Goal: Task Accomplishment & Management: Manage account settings

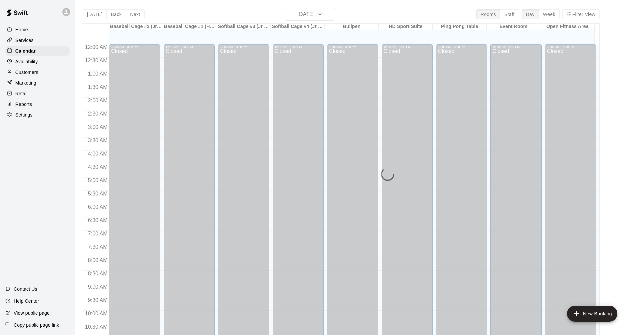
scroll to position [321, 0]
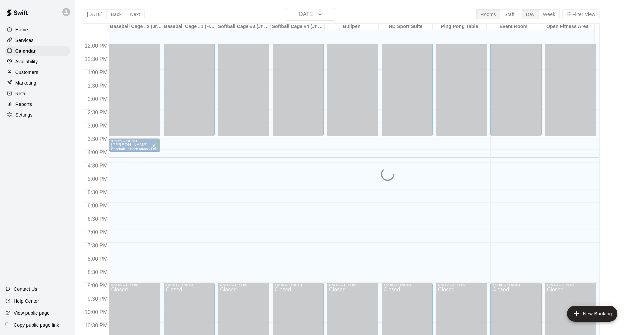
click at [46, 42] on div "Services" at bounding box center [37, 40] width 64 height 10
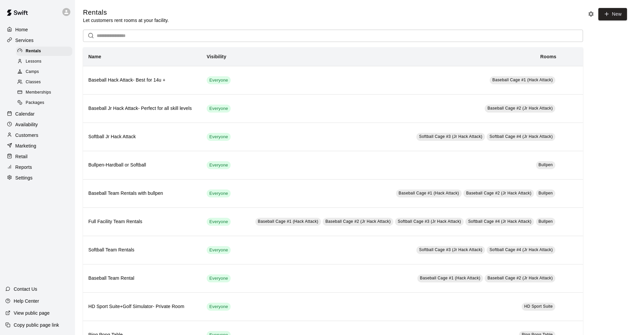
click at [33, 116] on p "Calendar" at bounding box center [24, 114] width 19 height 7
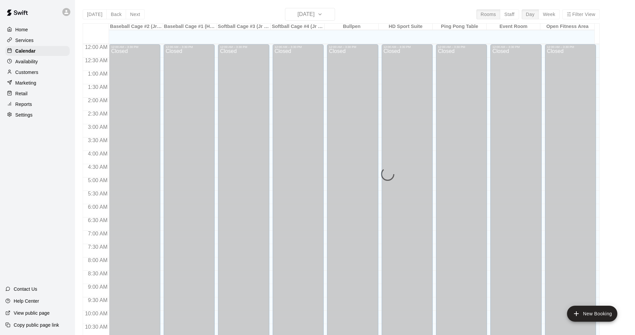
scroll to position [321, 0]
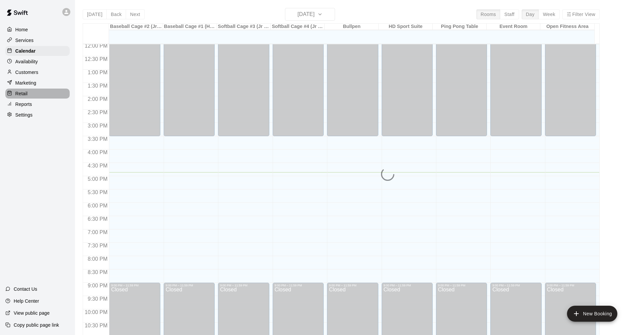
click at [29, 95] on div "Retail" at bounding box center [37, 94] width 64 height 10
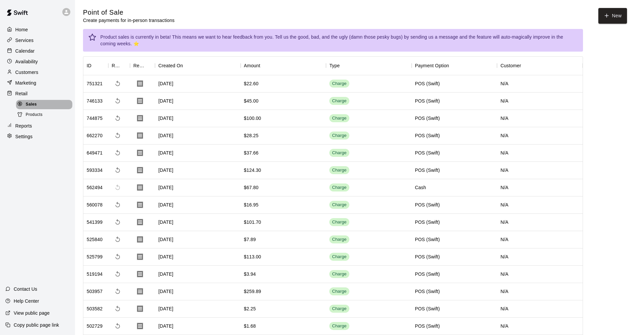
click at [39, 106] on div "Sales" at bounding box center [44, 104] width 56 height 9
click at [612, 15] on button "New" at bounding box center [612, 16] width 29 height 16
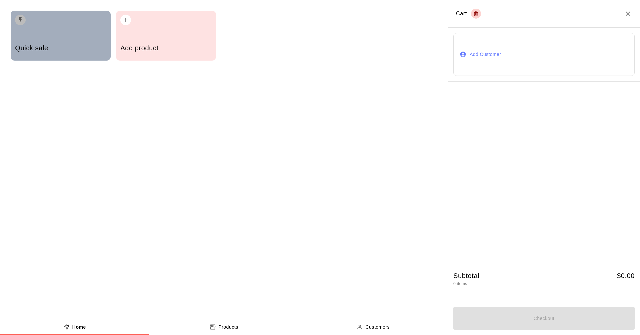
click at [57, 40] on div "Quick sale" at bounding box center [60, 49] width 91 height 24
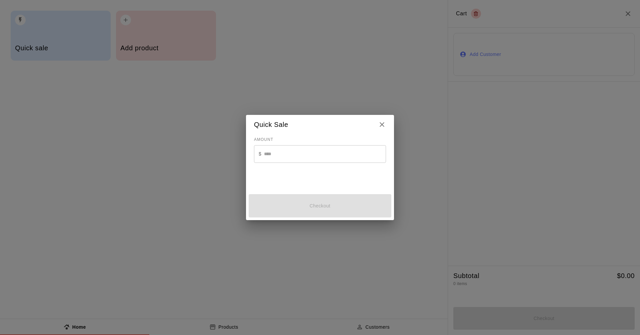
click at [382, 129] on h2 "Quick Sale" at bounding box center [320, 125] width 148 height 20
click at [383, 126] on icon "Close" at bounding box center [381, 124] width 5 height 5
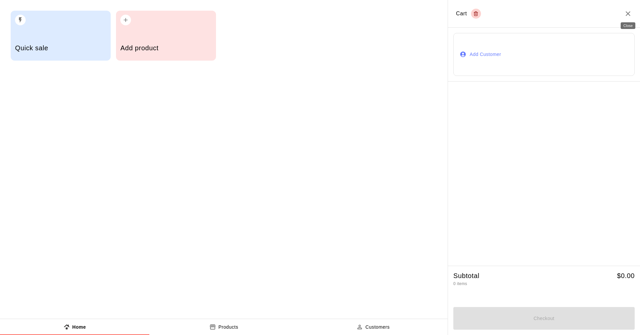
click at [627, 16] on icon "Close" at bounding box center [628, 14] width 8 height 8
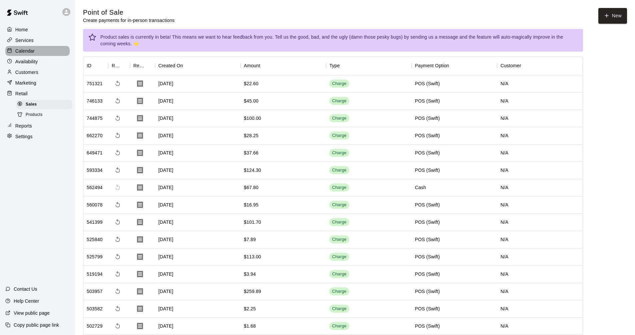
click at [40, 51] on div "Calendar" at bounding box center [37, 51] width 64 height 10
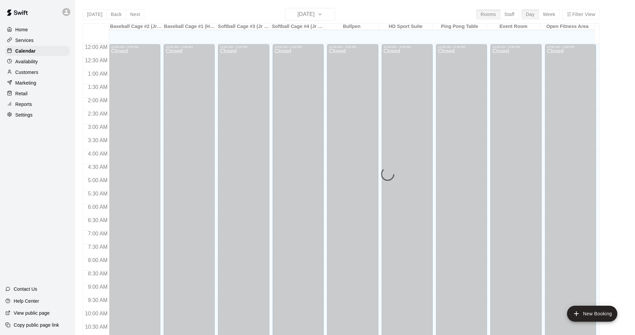
scroll to position [321, 0]
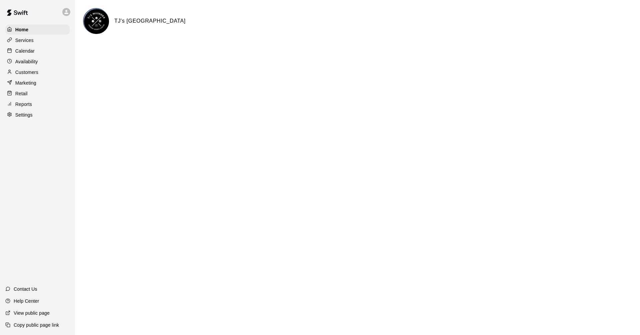
click at [39, 49] on div "Calendar" at bounding box center [37, 51] width 64 height 10
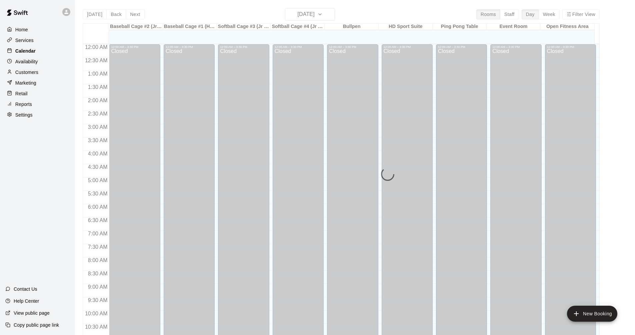
scroll to position [321, 0]
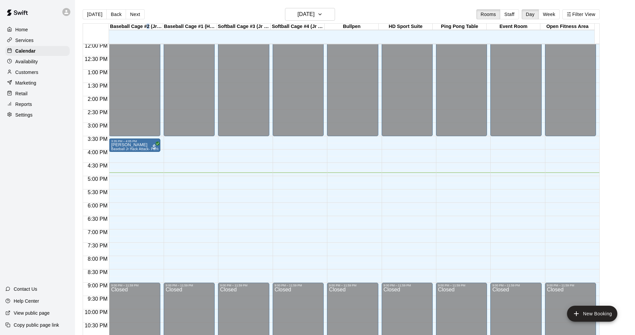
drag, startPoint x: 144, startPoint y: 28, endPoint x: 148, endPoint y: 27, distance: 3.7
click at [148, 27] on div "Baseball Cage #2 (Jr Hack Attack)" at bounding box center [136, 27] width 54 height 6
click at [179, 13] on div "Today Back Next Friday Sep 12 Rooms Staff Day Week Filter View" at bounding box center [341, 15] width 517 height 15
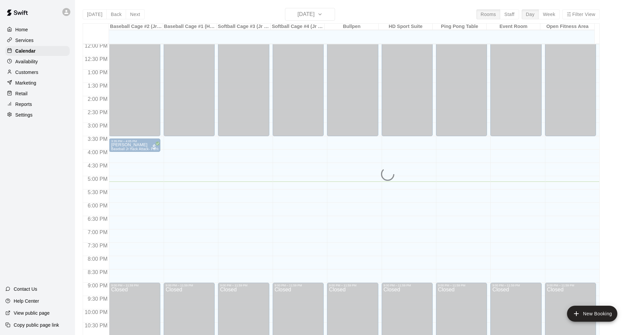
click at [332, 13] on div "[DATE] Back [DATE][DATE] Rooms Staff Day Week Filter View Baseball Cage #2 (Jr …" at bounding box center [341, 175] width 517 height 335
click at [35, 40] on div "Services" at bounding box center [37, 40] width 64 height 10
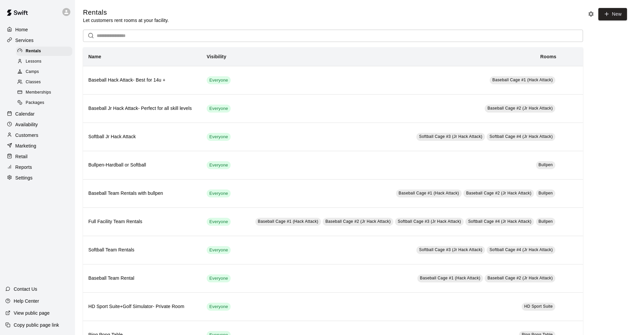
click at [30, 115] on p "Calendar" at bounding box center [24, 114] width 19 height 7
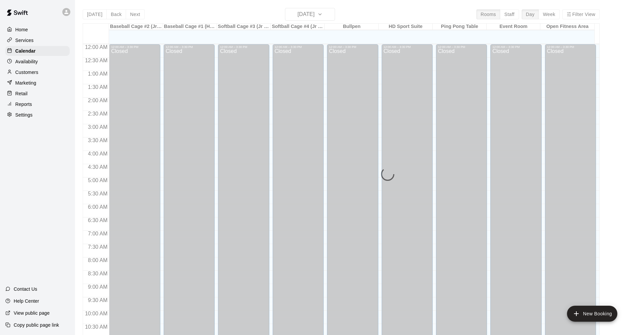
scroll to position [321, 0]
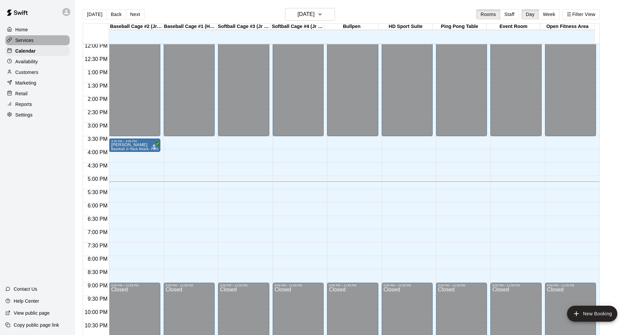
click at [44, 39] on div "Services" at bounding box center [37, 40] width 64 height 10
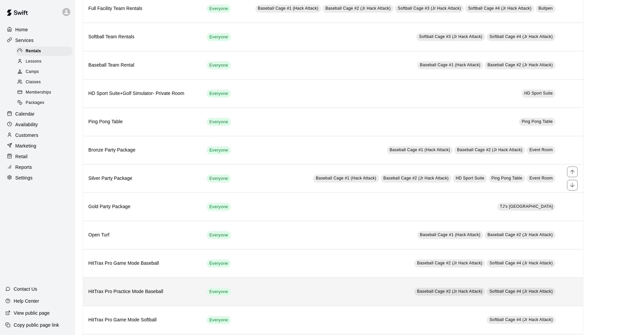
scroll to position [267, 0]
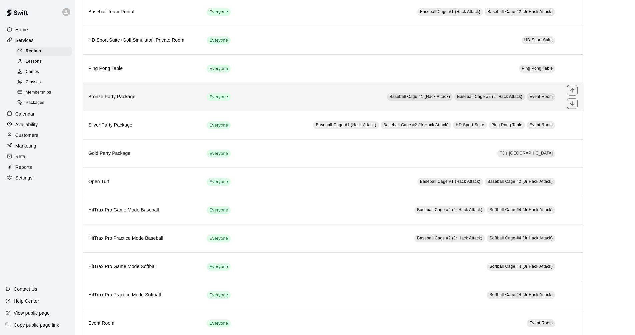
click at [140, 95] on h6 "Bronze Party Package" at bounding box center [142, 96] width 108 height 7
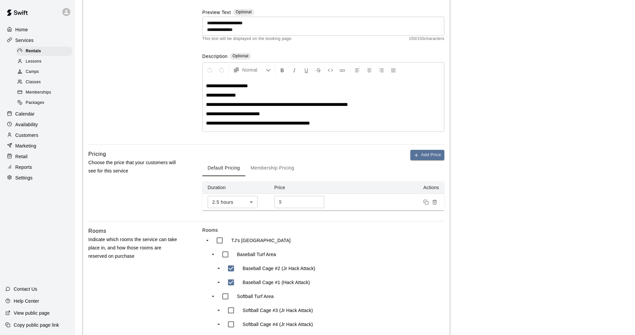
scroll to position [33, 0]
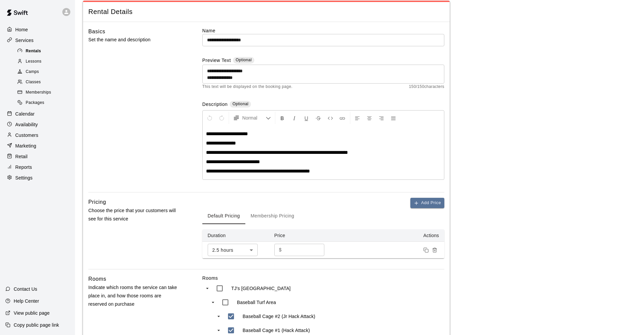
click at [60, 51] on div "Rentals" at bounding box center [44, 51] width 56 height 9
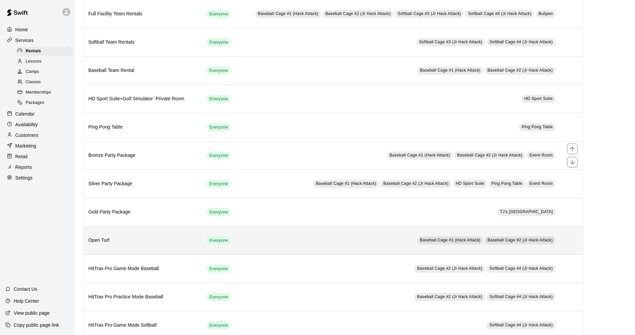
scroll to position [233, 0]
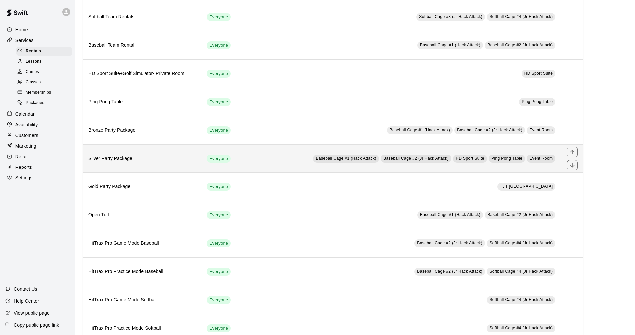
click at [151, 169] on th "Silver Party Package" at bounding box center [142, 158] width 118 height 28
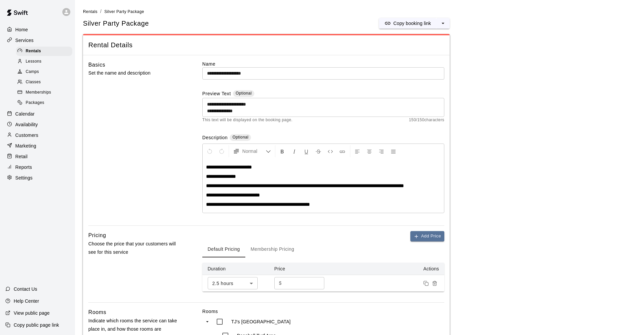
scroll to position [33, 0]
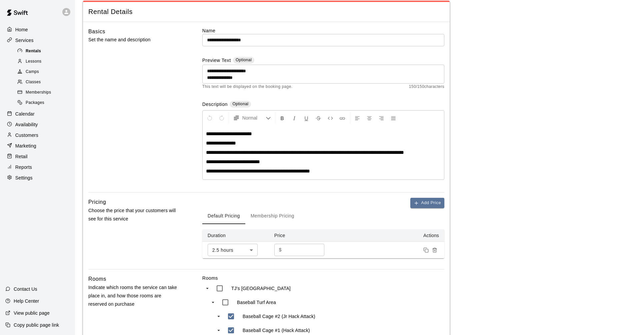
click at [45, 51] on div "Rentals" at bounding box center [44, 51] width 56 height 9
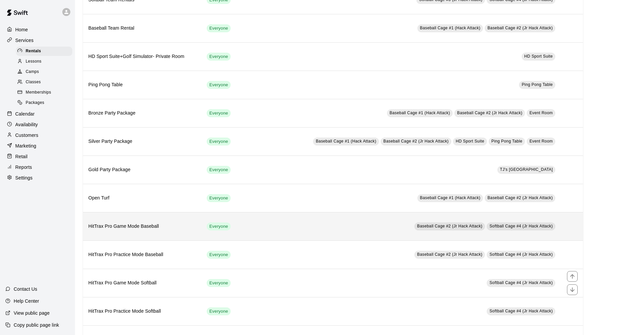
scroll to position [283, 0]
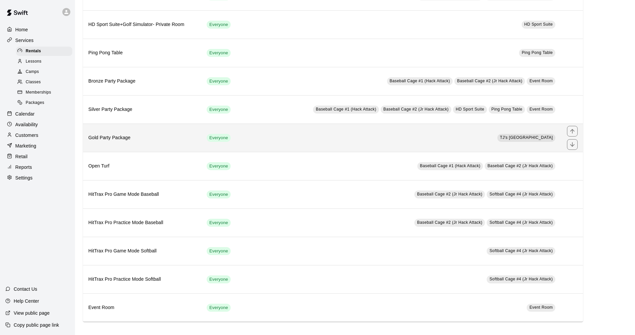
click at [171, 135] on h6 "Gold Party Package" at bounding box center [142, 137] width 108 height 7
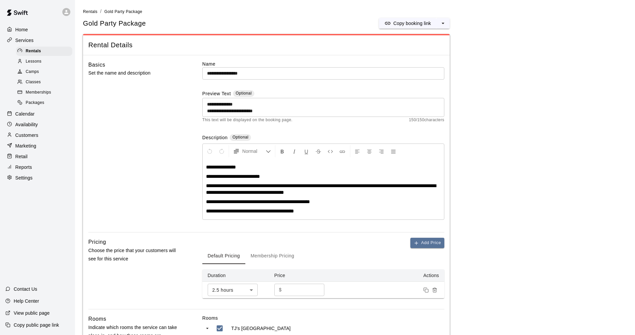
click at [258, 192] on span "**********" at bounding box center [321, 189] width 230 height 12
click at [553, 177] on main "**********" at bounding box center [355, 300] width 544 height 584
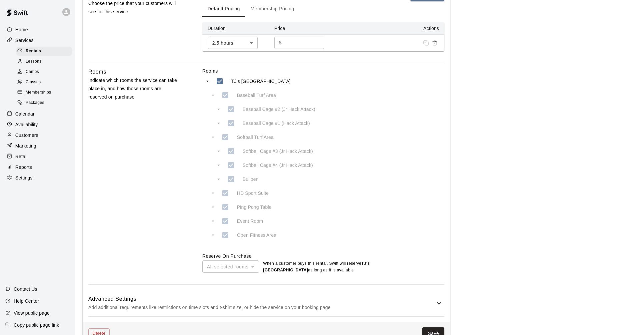
scroll to position [266, 0]
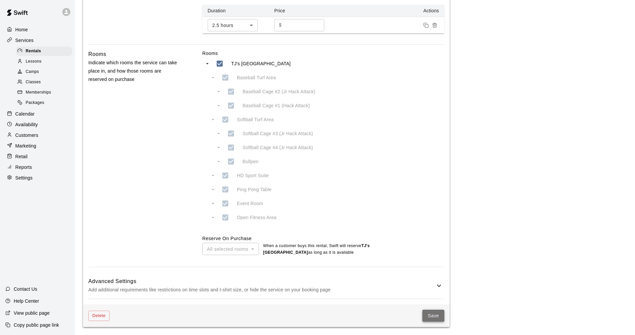
click at [433, 316] on button "Save" at bounding box center [433, 316] width 22 height 12
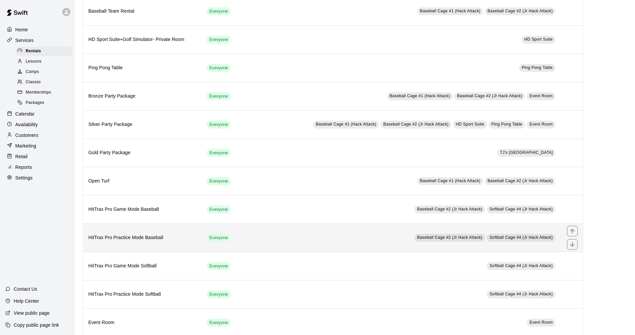
scroll to position [283, 0]
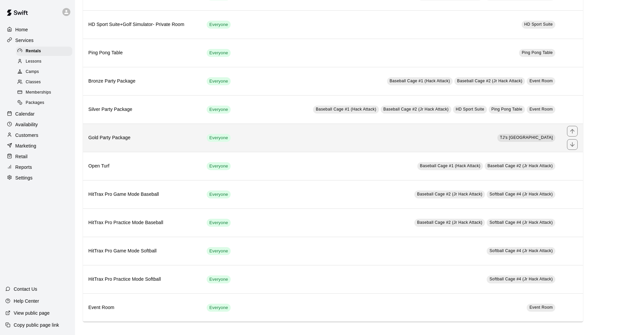
click at [153, 137] on h6 "Gold Party Package" at bounding box center [142, 137] width 108 height 7
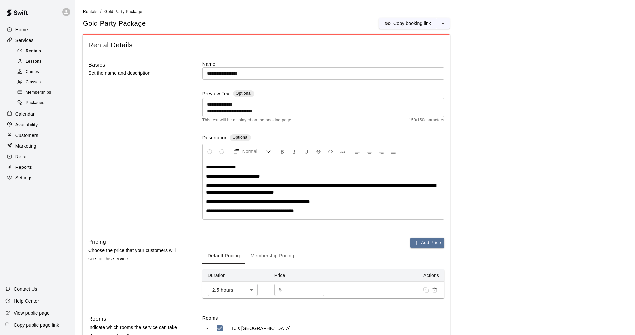
click at [56, 52] on div "Rentals" at bounding box center [44, 51] width 56 height 9
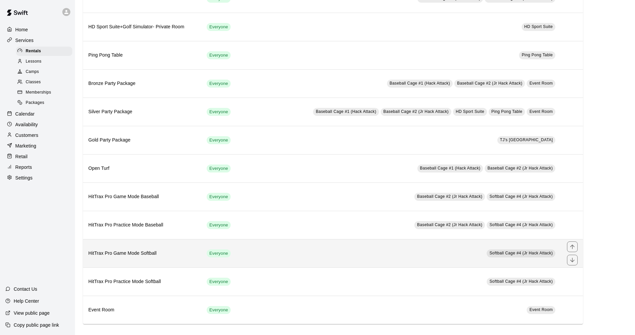
scroll to position [283, 0]
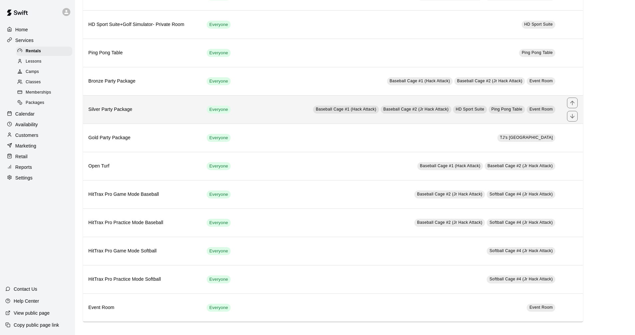
click at [159, 112] on h6 "Silver Party Package" at bounding box center [142, 109] width 108 height 7
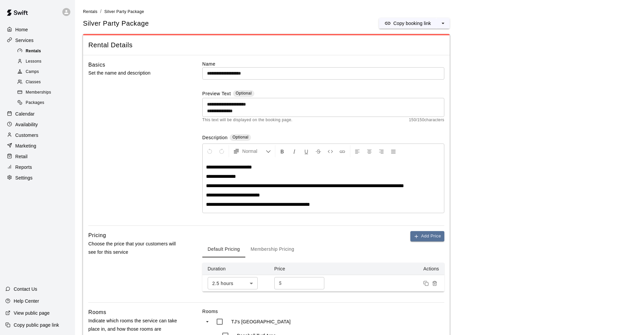
click at [33, 51] on span "Rentals" at bounding box center [33, 51] width 15 height 7
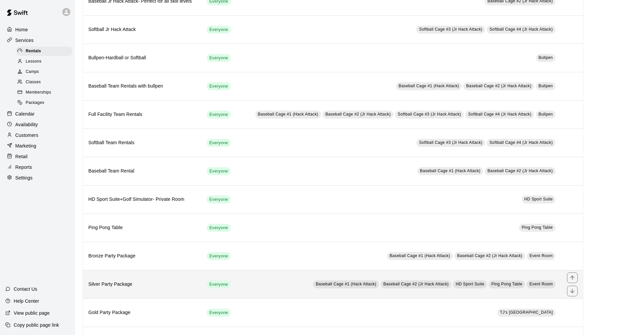
scroll to position [133, 0]
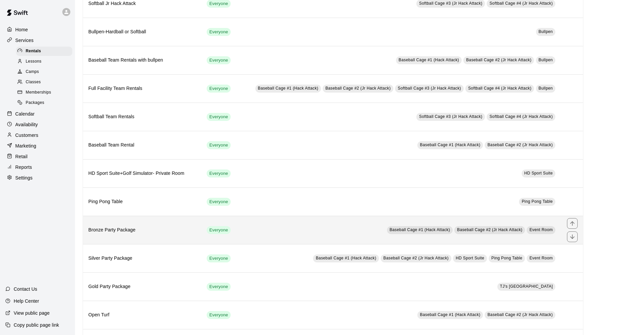
click at [161, 234] on h6 "Bronze Party Package" at bounding box center [142, 230] width 108 height 7
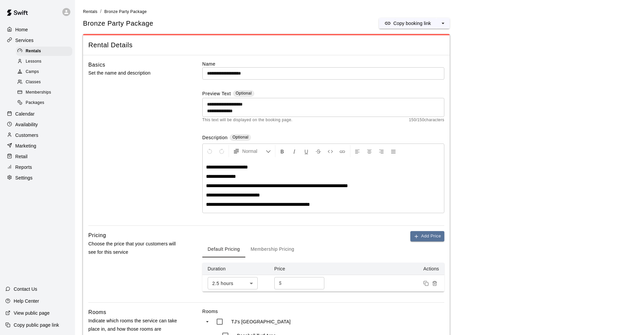
click at [37, 118] on div "Calendar" at bounding box center [37, 114] width 64 height 10
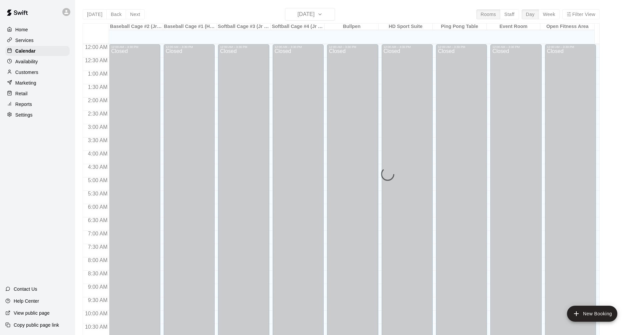
scroll to position [321, 0]
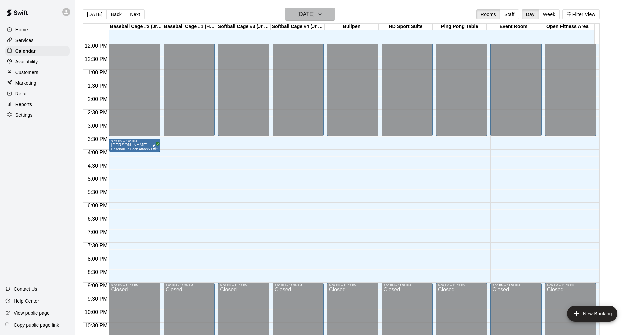
click at [315, 10] on h6 "[DATE]" at bounding box center [306, 14] width 17 height 9
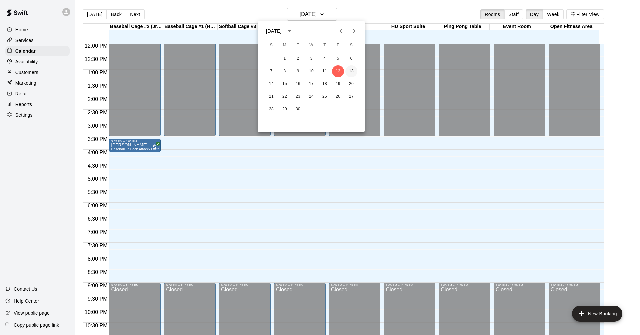
click at [351, 69] on button "13" at bounding box center [351, 71] width 12 height 12
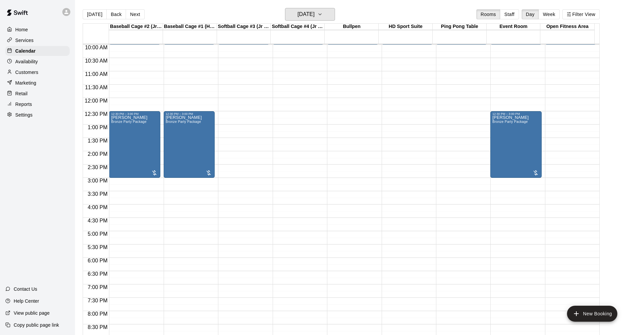
scroll to position [255, 0]
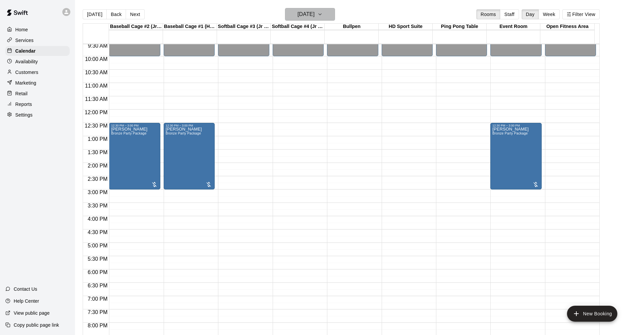
click at [335, 15] on button "[DATE]" at bounding box center [310, 14] width 50 height 13
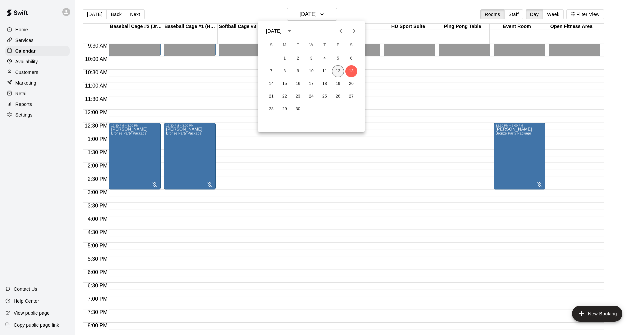
click at [337, 70] on button "12" at bounding box center [338, 71] width 12 height 12
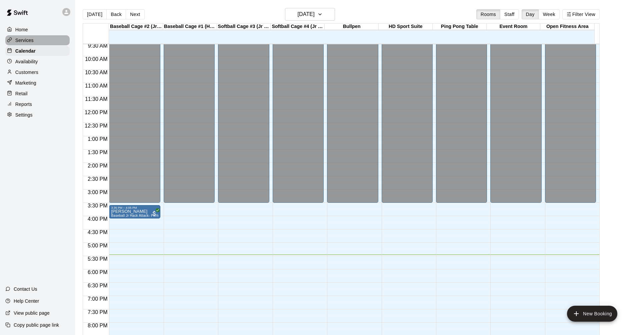
click at [32, 42] on p "Services" at bounding box center [24, 40] width 18 height 7
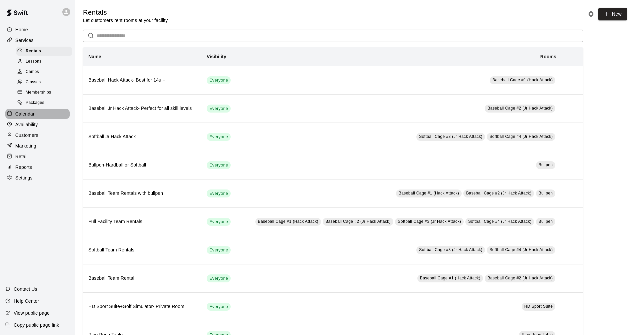
click at [24, 117] on p "Calendar" at bounding box center [24, 114] width 19 height 7
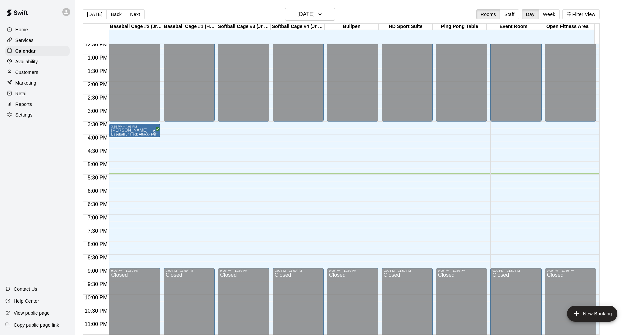
scroll to position [342, 0]
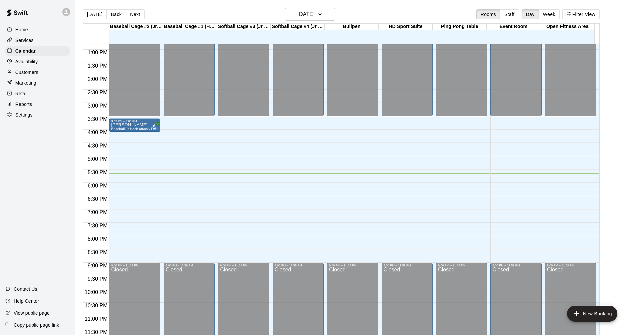
click at [43, 39] on div "Services" at bounding box center [37, 40] width 64 height 10
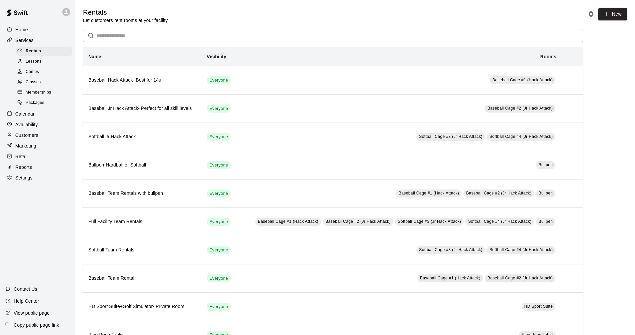
click at [38, 116] on div "Calendar" at bounding box center [37, 114] width 64 height 10
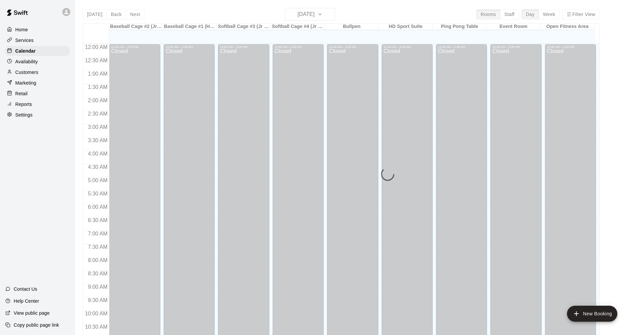
scroll to position [321, 0]
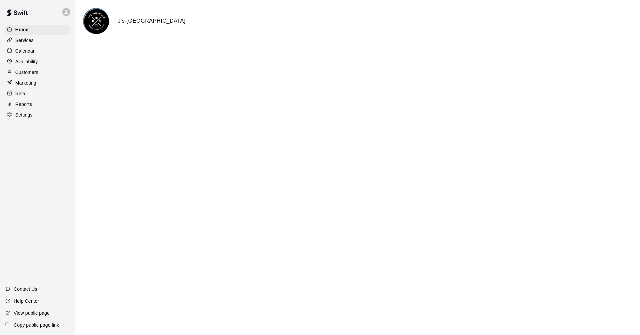
click at [31, 54] on p "Calendar" at bounding box center [24, 51] width 19 height 7
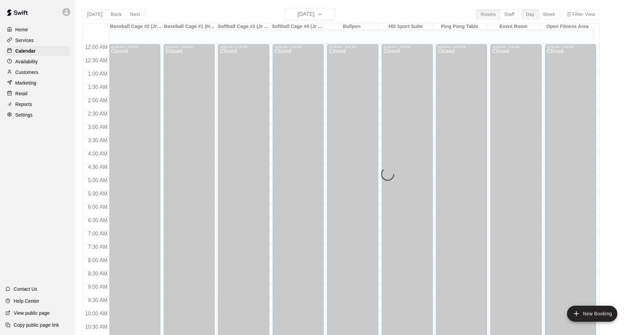
scroll to position [321, 0]
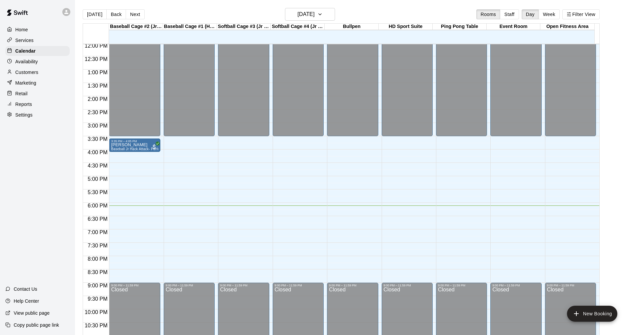
click at [26, 42] on p "Services" at bounding box center [24, 40] width 18 height 7
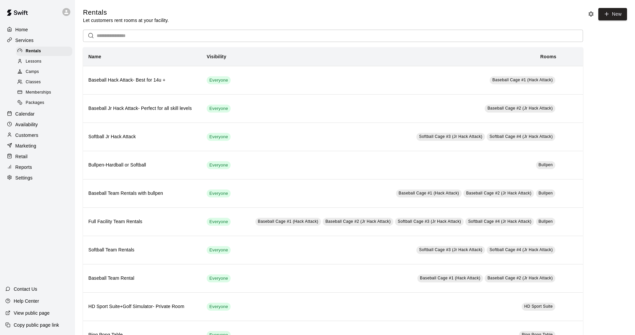
click at [29, 116] on p "Calendar" at bounding box center [24, 114] width 19 height 7
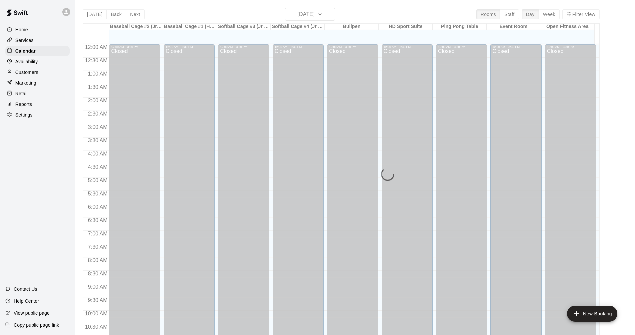
scroll to position [321, 0]
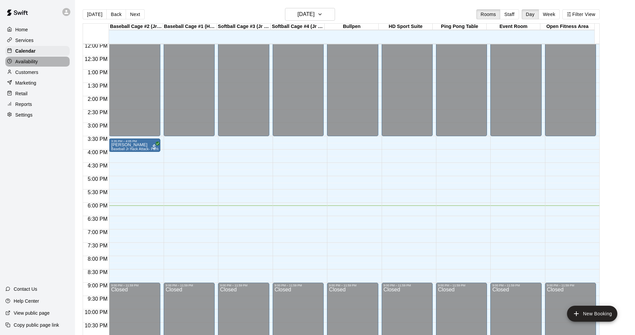
click at [30, 67] on div "Availability" at bounding box center [37, 62] width 64 height 10
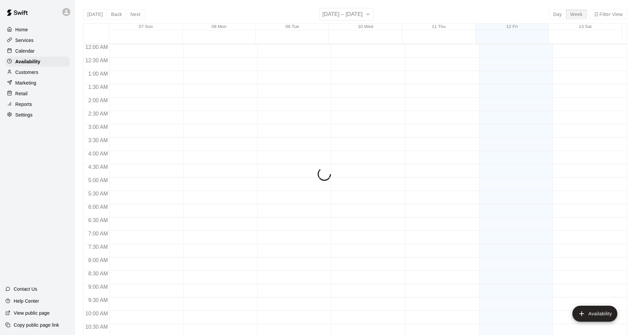
scroll to position [342, 0]
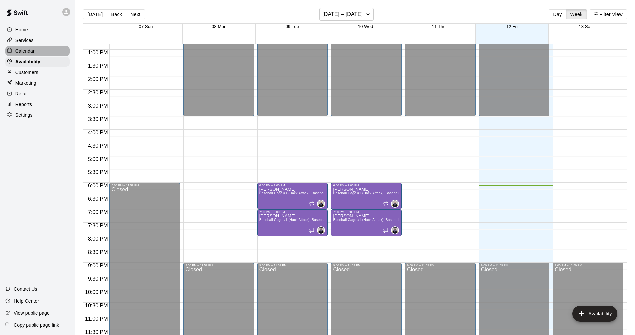
click at [40, 53] on div "Calendar" at bounding box center [37, 51] width 64 height 10
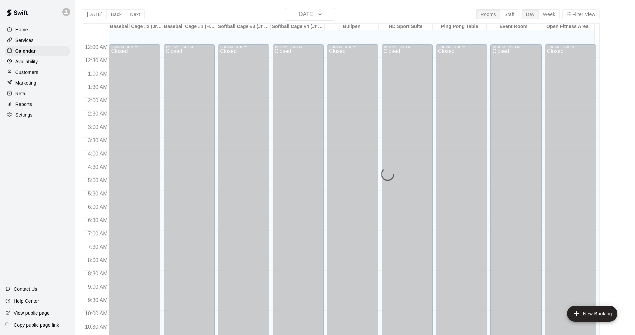
scroll to position [321, 0]
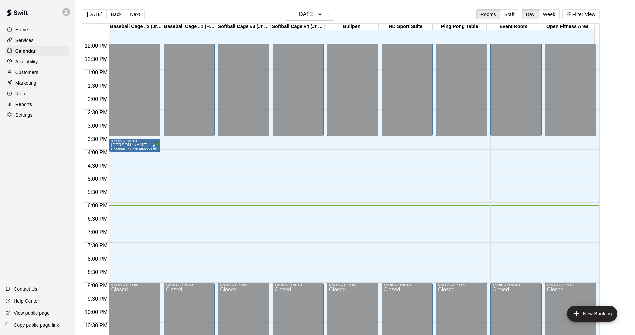
click at [40, 63] on div "Availability" at bounding box center [37, 62] width 64 height 10
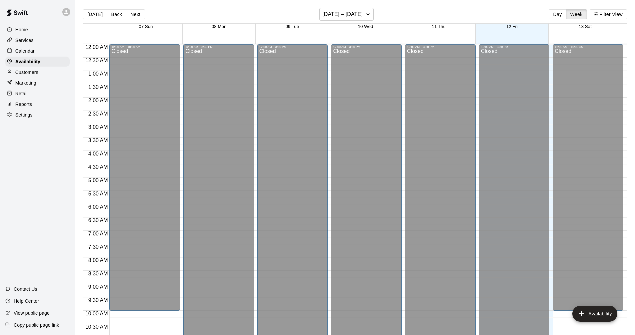
scroll to position [342, 0]
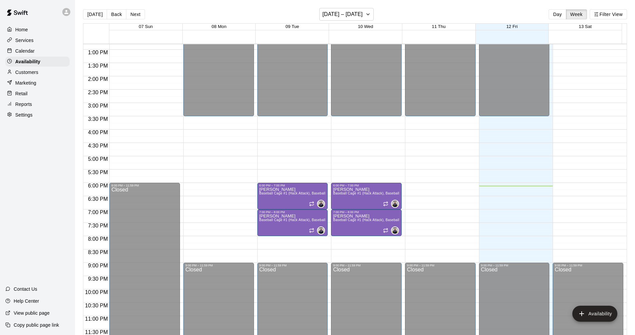
click at [48, 73] on div "Customers" at bounding box center [37, 72] width 64 height 10
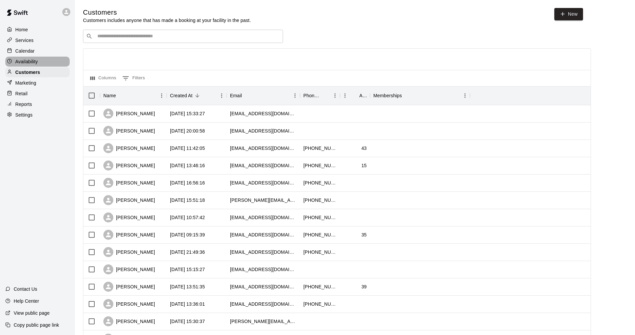
click at [53, 62] on div "Availability" at bounding box center [37, 62] width 64 height 10
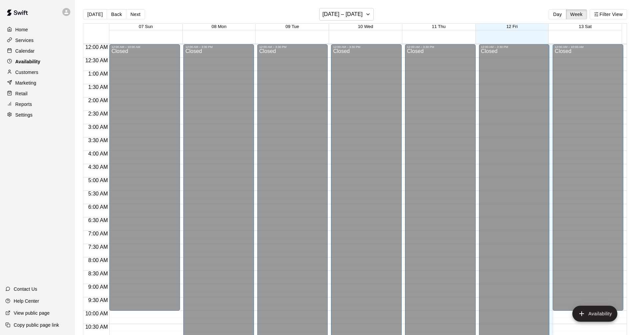
scroll to position [342, 0]
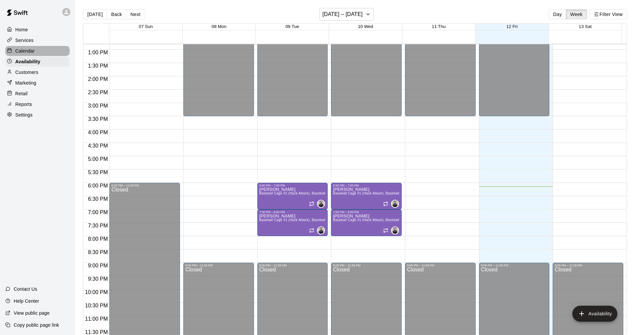
click at [40, 53] on div "Calendar" at bounding box center [37, 51] width 64 height 10
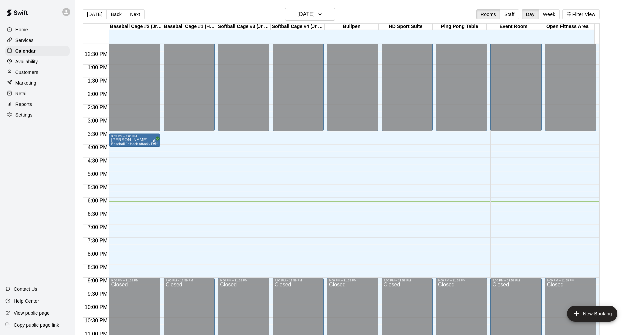
scroll to position [342, 0]
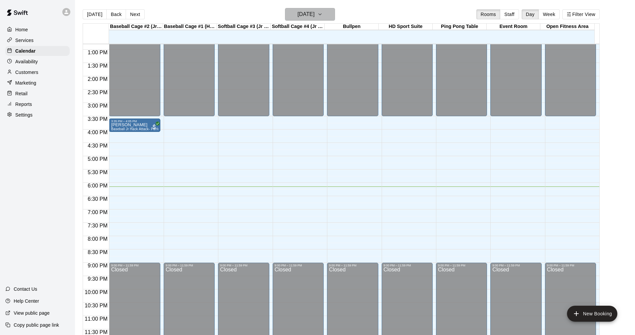
click at [323, 13] on icon "button" at bounding box center [319, 14] width 5 height 8
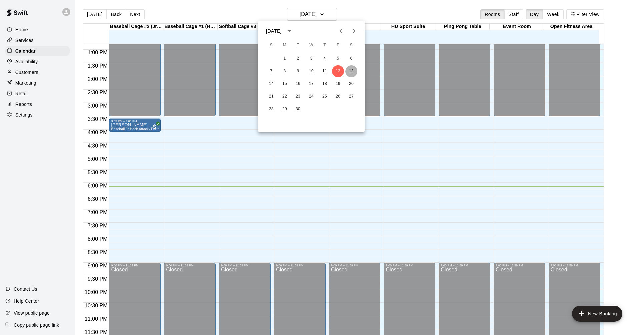
click at [350, 73] on button "13" at bounding box center [351, 71] width 12 height 12
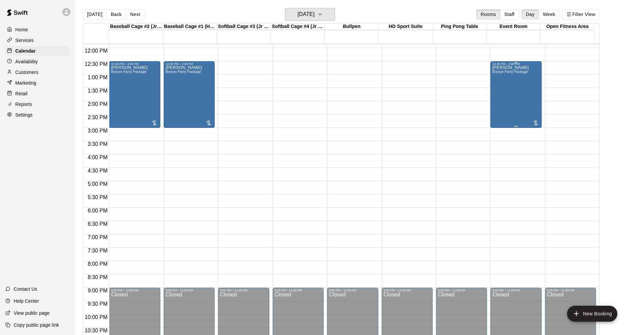
scroll to position [242, 0]
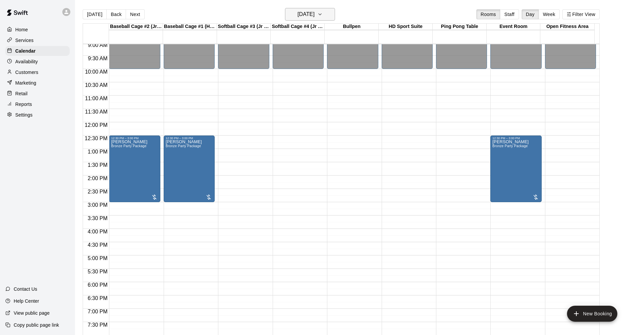
click at [335, 17] on button "[DATE]" at bounding box center [310, 14] width 50 height 13
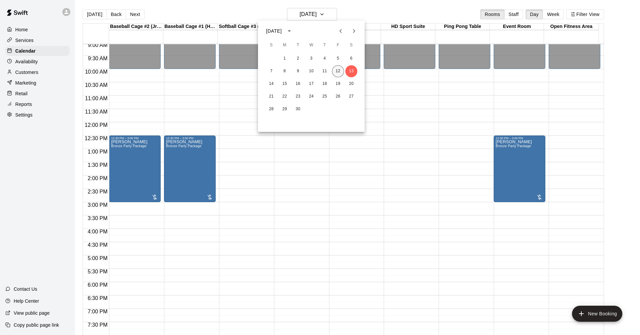
click at [339, 72] on button "12" at bounding box center [338, 71] width 12 height 12
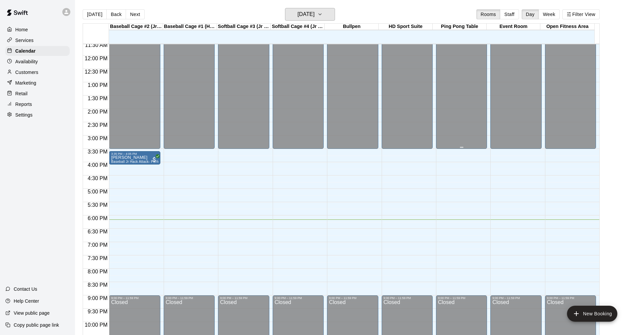
scroll to position [342, 0]
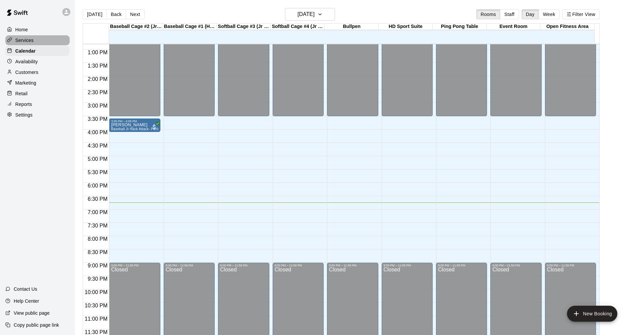
click at [45, 40] on div "Services" at bounding box center [37, 40] width 64 height 10
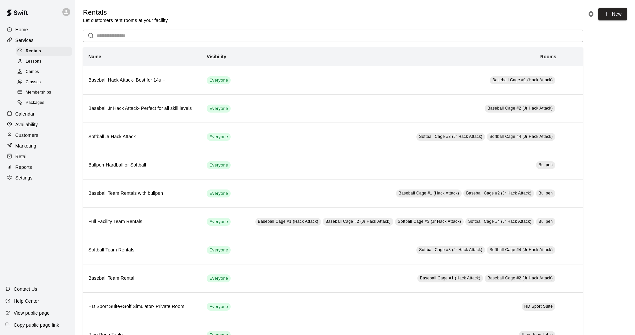
drag, startPoint x: 46, startPoint y: 114, endPoint x: 57, endPoint y: 110, distance: 12.0
click at [46, 114] on div "Calendar" at bounding box center [37, 114] width 64 height 10
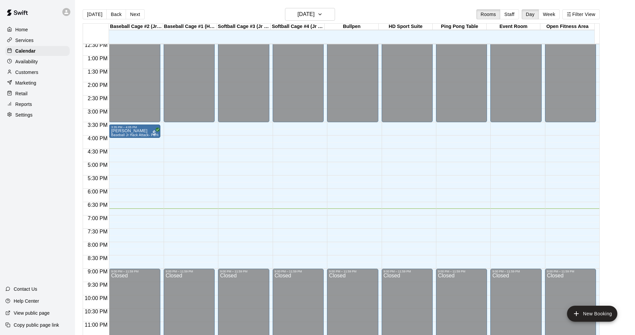
scroll to position [342, 0]
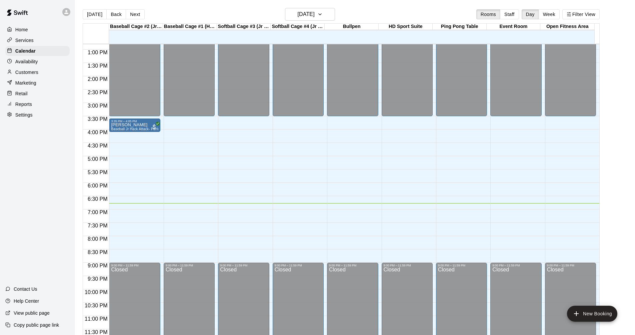
click at [35, 42] on div "Services" at bounding box center [37, 40] width 64 height 10
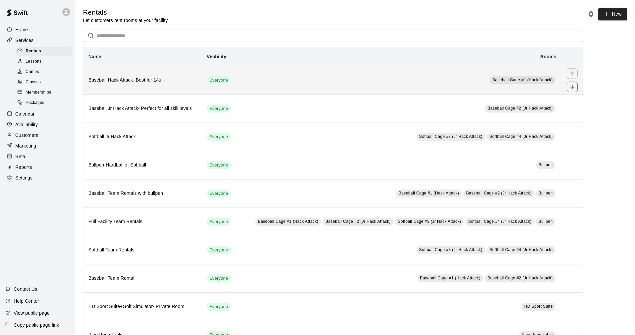
click at [172, 83] on h6 "Baseball Hack Attack- Best for 14u +" at bounding box center [142, 80] width 108 height 7
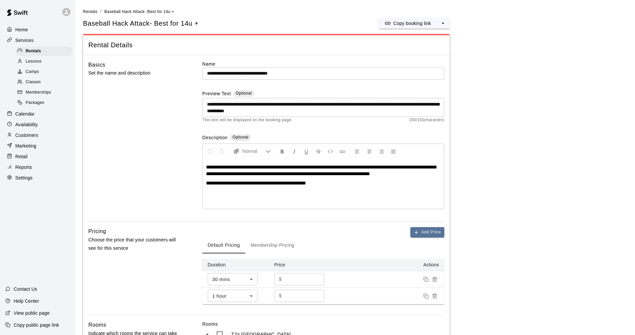
scroll to position [33, 0]
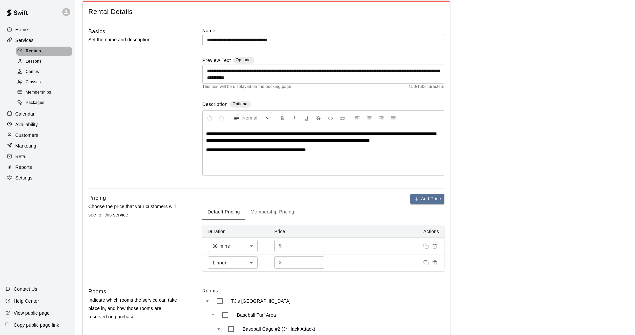
click at [43, 53] on div "Rentals" at bounding box center [44, 51] width 56 height 9
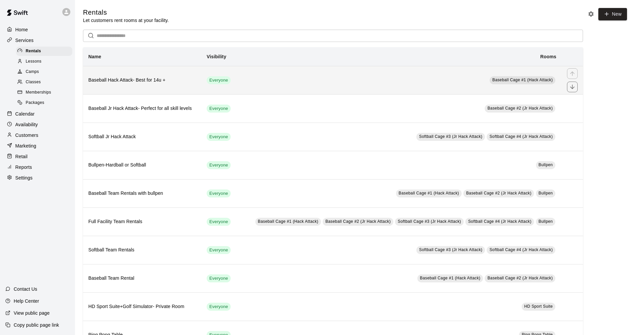
click at [190, 84] on h6 "Baseball Hack Attack- Best for 14u +" at bounding box center [142, 80] width 108 height 7
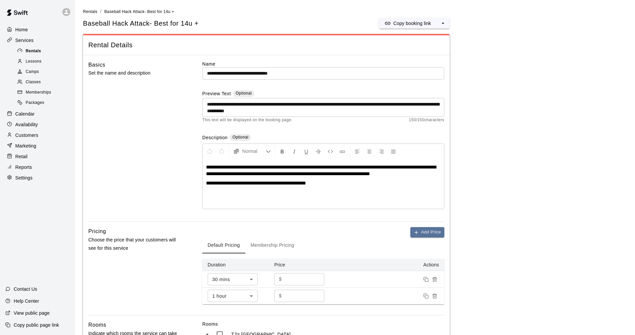
click at [48, 49] on div "Rentals" at bounding box center [44, 51] width 56 height 9
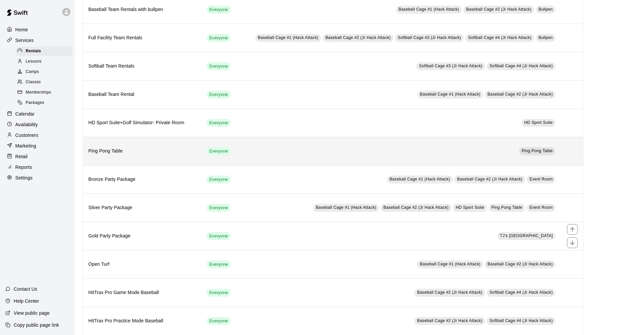
scroll to position [183, 0]
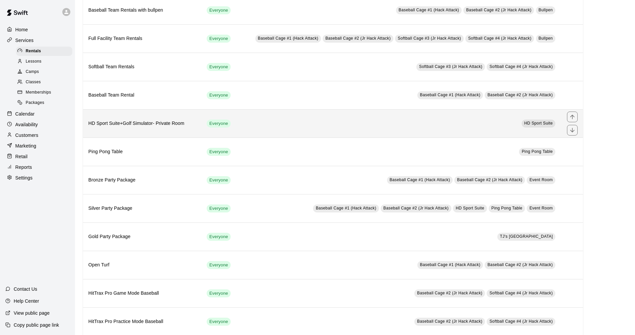
click at [138, 125] on h6 "HD Sport Suite+Golf Simulator- Private Room" at bounding box center [142, 123] width 108 height 7
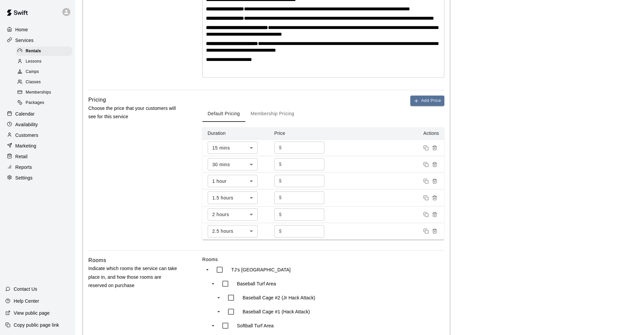
scroll to position [200, 0]
click at [298, 170] on input "**" at bounding box center [304, 164] width 40 height 12
click at [303, 187] on input "**" at bounding box center [304, 181] width 40 height 12
drag, startPoint x: 169, startPoint y: 67, endPoint x: 132, endPoint y: 61, distance: 37.7
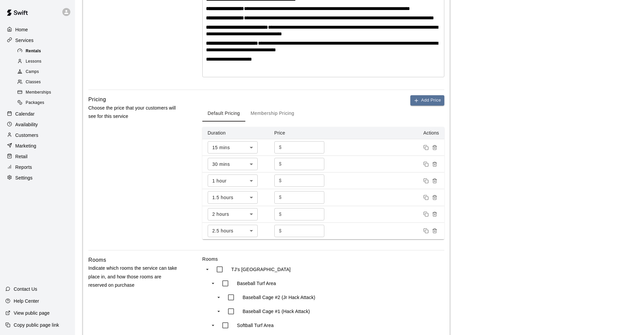
click at [51, 51] on div "Rentals" at bounding box center [44, 51] width 56 height 9
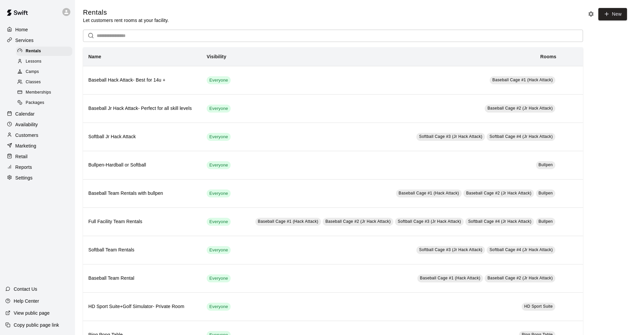
click at [56, 42] on div "Services" at bounding box center [37, 40] width 64 height 10
click at [59, 115] on div "Calendar" at bounding box center [37, 114] width 64 height 10
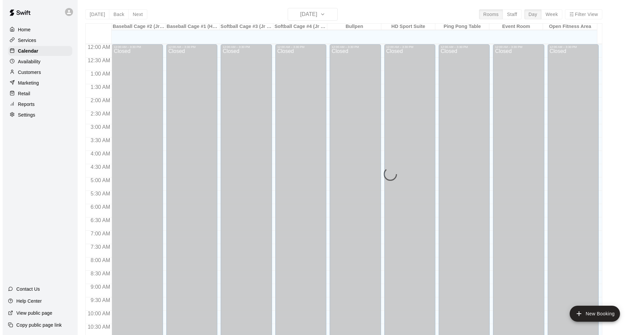
scroll to position [321, 0]
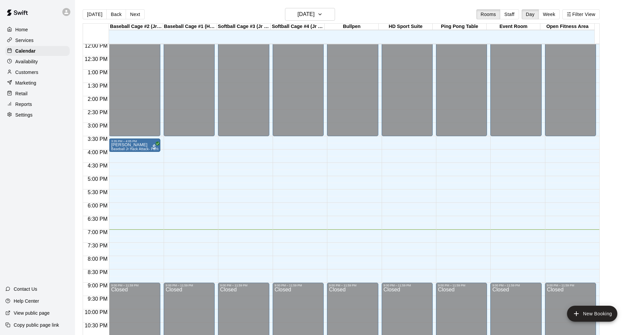
click at [184, 183] on div "12:00 AM – 3:30 PM Closed 9:00 PM – 11:59 PM Closed" at bounding box center [189, 43] width 51 height 640
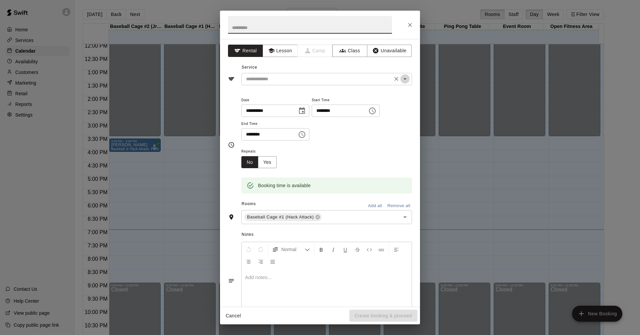
click at [402, 80] on icon "Open" at bounding box center [405, 79] width 8 height 8
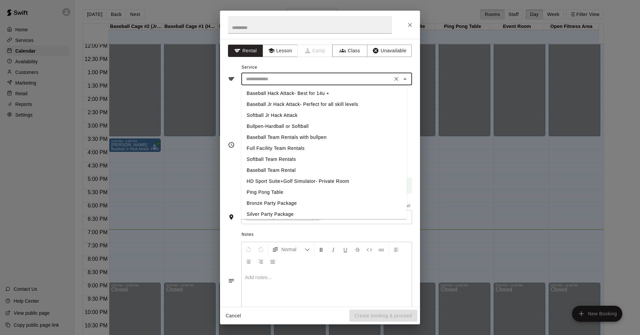
click at [327, 92] on li "Baseball Hack Attack- Best for 14u +" at bounding box center [324, 93] width 166 height 11
type input "**********"
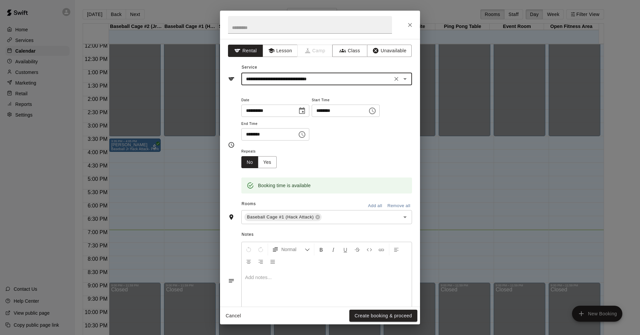
click at [379, 110] on button "Choose time, selected time is 5:00 PM" at bounding box center [371, 110] width 13 height 13
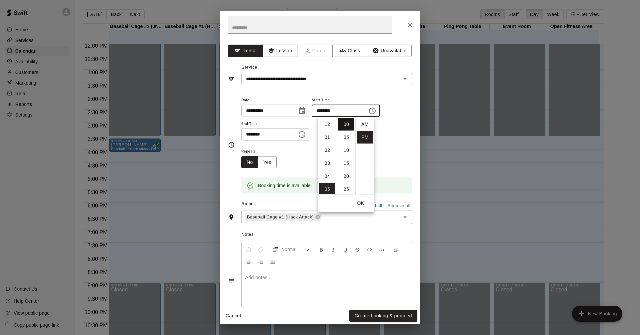
scroll to position [12, 0]
click at [322, 150] on li "07" at bounding box center [327, 150] width 16 height 12
type input "********"
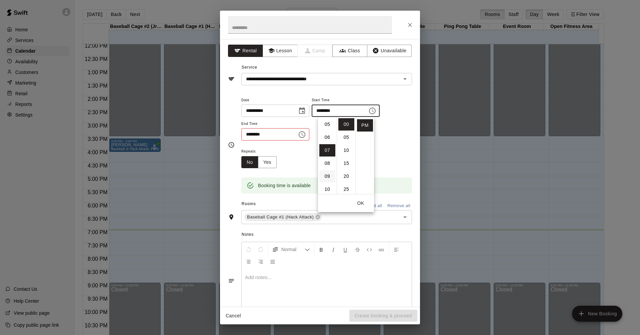
scroll to position [91, 0]
click at [306, 132] on icon "Choose time, selected time is 5:30 PM" at bounding box center [302, 135] width 8 height 8
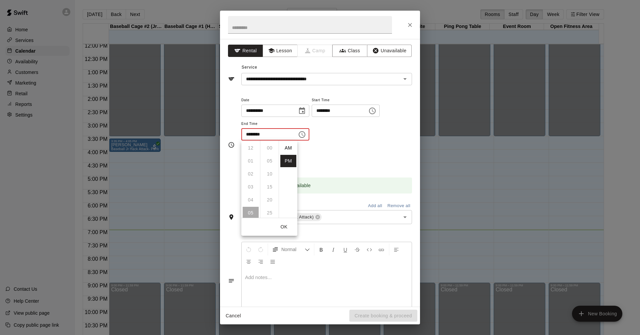
scroll to position [12, 0]
click at [250, 190] on li "08" at bounding box center [251, 187] width 16 height 12
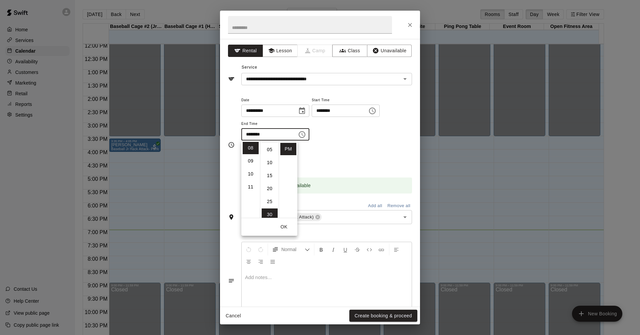
scroll to position [0, 0]
click at [270, 149] on li "00" at bounding box center [270, 148] width 16 height 12
type input "********"
click at [374, 148] on div "Repeats No Yes" at bounding box center [326, 157] width 171 height 21
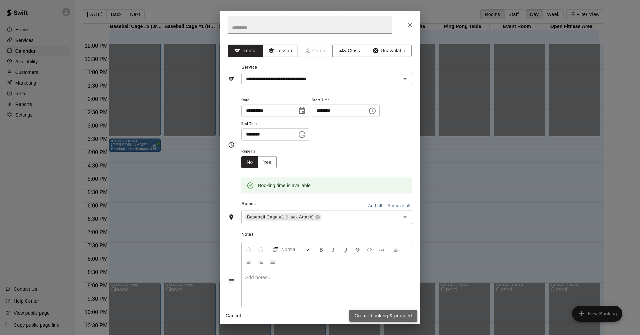
click at [388, 312] on button "Create booking & proceed" at bounding box center [383, 316] width 68 height 12
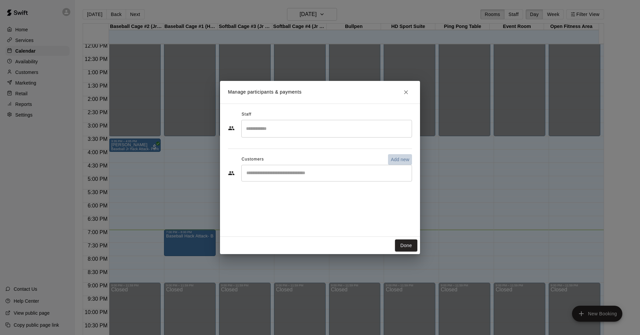
click at [404, 161] on p "Add new" at bounding box center [399, 159] width 19 height 7
select select "**"
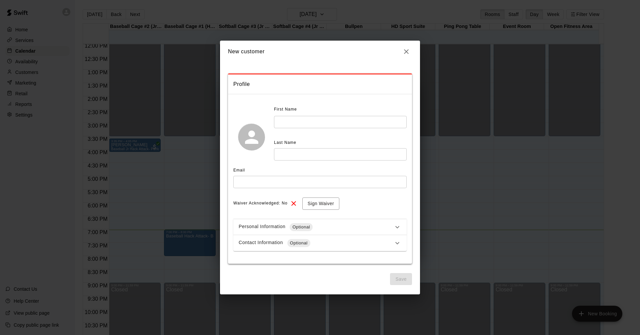
click at [408, 51] on icon "button" at bounding box center [406, 52] width 8 height 8
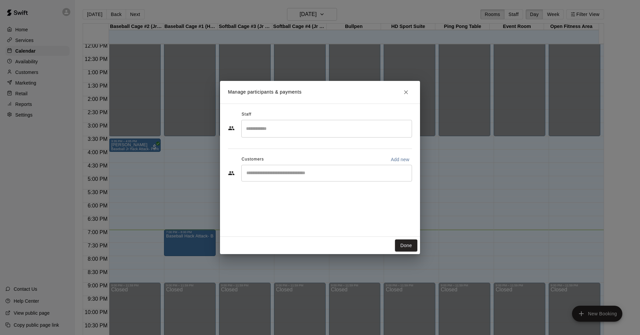
click at [318, 173] on input "Start typing to search customers..." at bounding box center [326, 173] width 165 height 7
click at [405, 158] on p "Add new" at bounding box center [399, 159] width 19 height 7
select select "**"
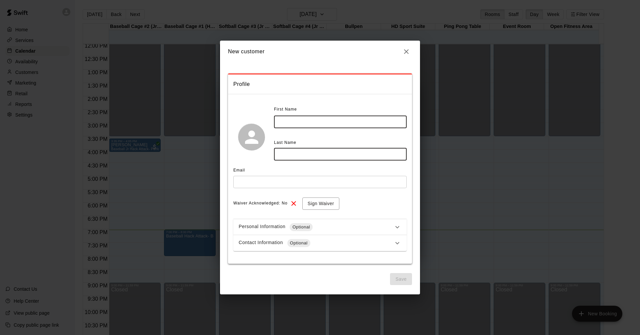
click at [315, 126] on input "text" at bounding box center [340, 122] width 133 height 12
click at [304, 154] on input "text" at bounding box center [340, 154] width 133 height 12
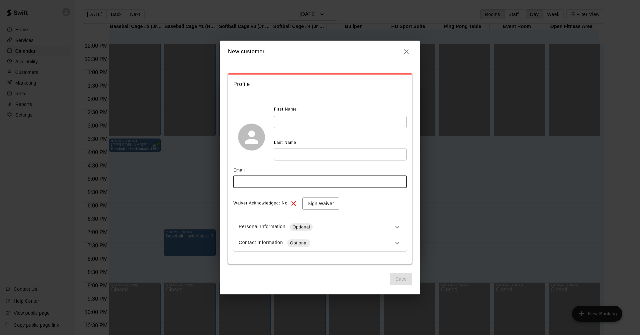
drag, startPoint x: 268, startPoint y: 185, endPoint x: 274, endPoint y: 189, distance: 6.7
click at [268, 185] on input "text" at bounding box center [319, 182] width 173 height 12
drag, startPoint x: 366, startPoint y: 198, endPoint x: 347, endPoint y: 196, distance: 20.1
click at [366, 198] on div "Waiver Acknowledged: No Sign Waiver" at bounding box center [319, 204] width 173 height 12
click at [401, 56] on h2 "New customer" at bounding box center [320, 52] width 200 height 22
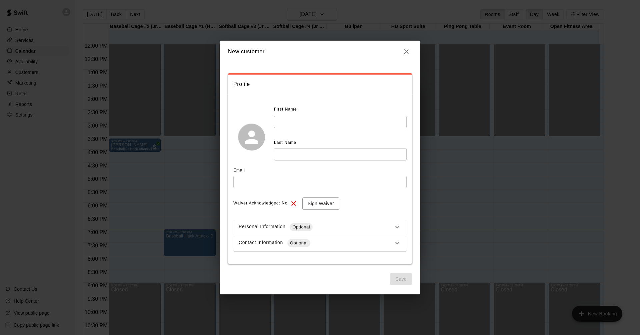
click at [410, 50] on button "button" at bounding box center [405, 51] width 11 height 11
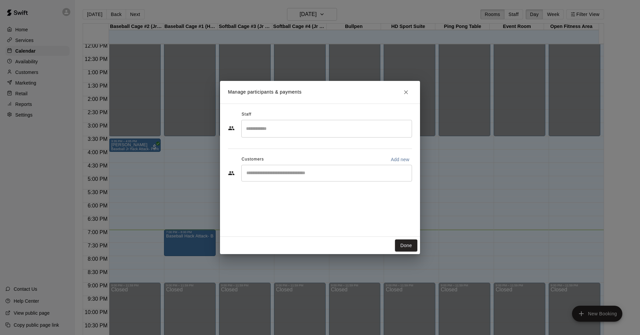
click at [333, 173] on input "Start typing to search customers..." at bounding box center [326, 173] width 165 height 7
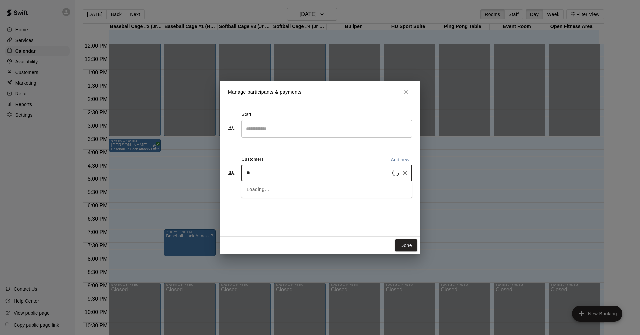
type input "***"
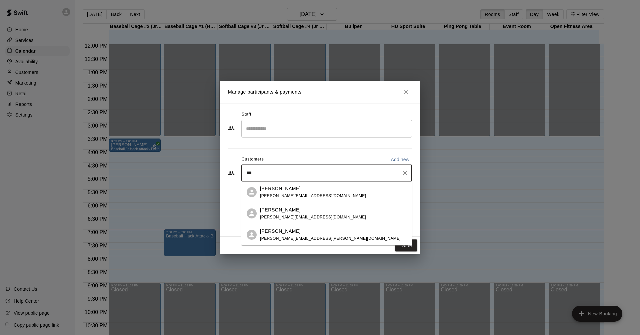
click at [326, 240] on div "[PERSON_NAME] [PERSON_NAME][EMAIL_ADDRESS][PERSON_NAME][DOMAIN_NAME]" at bounding box center [333, 235] width 147 height 14
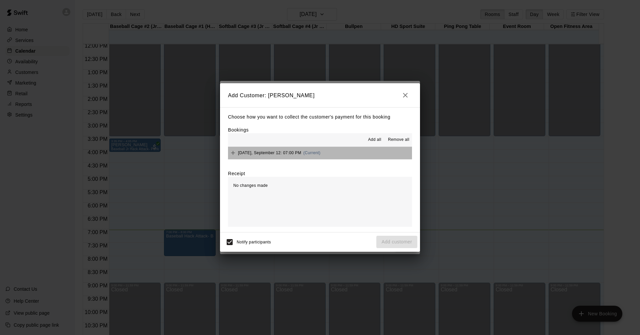
click at [328, 157] on button "[DATE], September 12: 07:00 PM (Current)" at bounding box center [320, 153] width 184 height 12
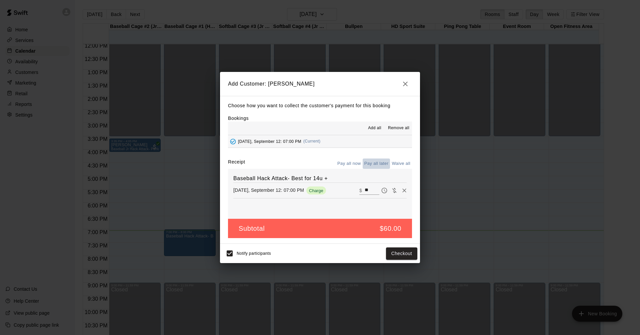
click at [375, 165] on button "Pay all later" at bounding box center [376, 164] width 28 height 10
click at [404, 83] on icon "button" at bounding box center [405, 84] width 8 height 8
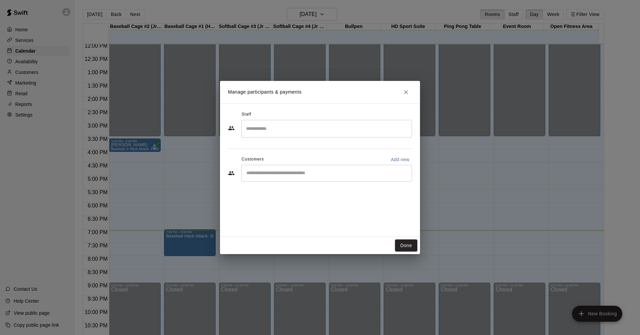
click at [336, 177] on div "​" at bounding box center [326, 173] width 171 height 17
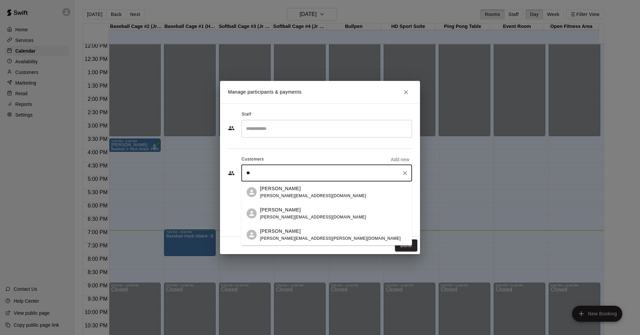
type input "***"
click at [327, 240] on div "[PERSON_NAME] [PERSON_NAME][EMAIL_ADDRESS][PERSON_NAME][DOMAIN_NAME]" at bounding box center [333, 235] width 147 height 14
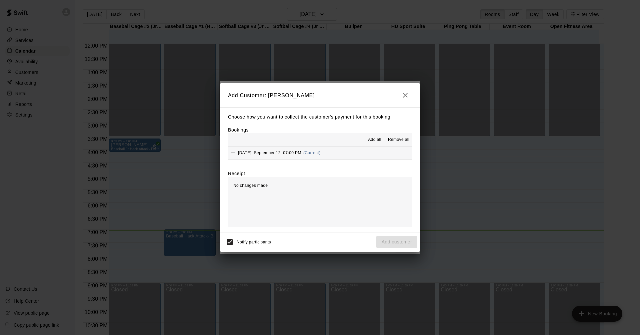
click at [335, 154] on button "[DATE], September 12: 07:00 PM (Current)" at bounding box center [320, 153] width 184 height 12
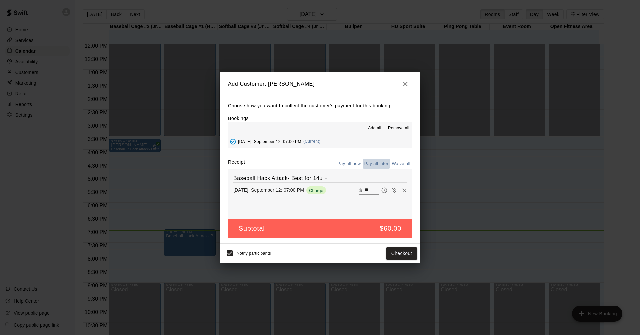
click at [379, 166] on button "Pay all later" at bounding box center [376, 164] width 28 height 10
click at [402, 255] on button "Add customer" at bounding box center [396, 254] width 41 height 12
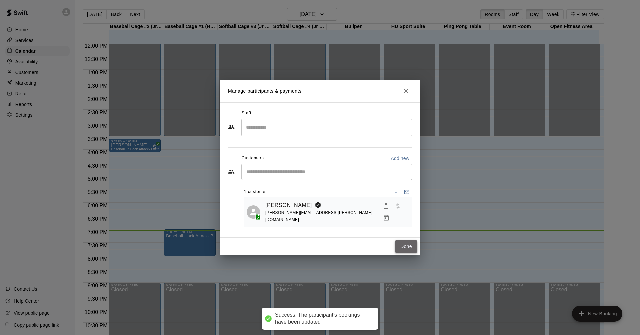
click at [411, 245] on button "Done" at bounding box center [406, 247] width 22 height 12
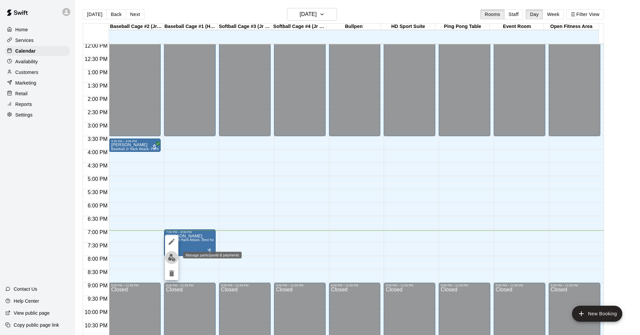
click at [171, 258] on img "edit" at bounding box center [172, 258] width 8 height 8
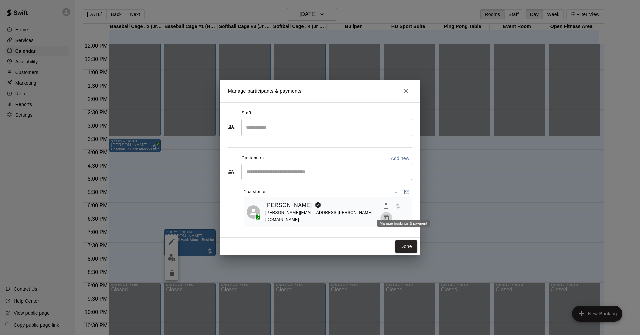
click at [389, 215] on icon "Manage bookings & payment" at bounding box center [386, 218] width 7 height 7
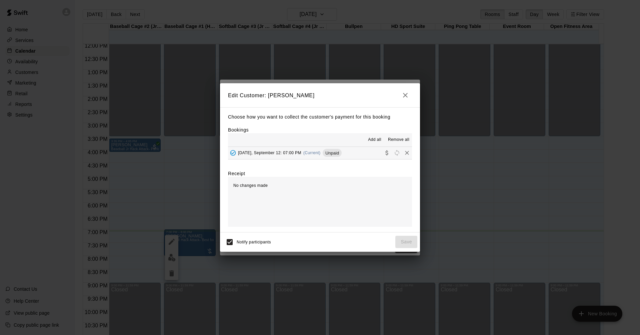
click at [346, 151] on button "[DATE], September 12: 07:00 PM (Current) Unpaid" at bounding box center [320, 153] width 184 height 12
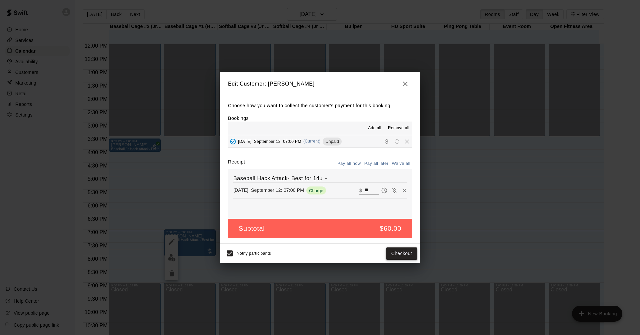
click at [399, 256] on button "Checkout" at bounding box center [401, 254] width 31 height 12
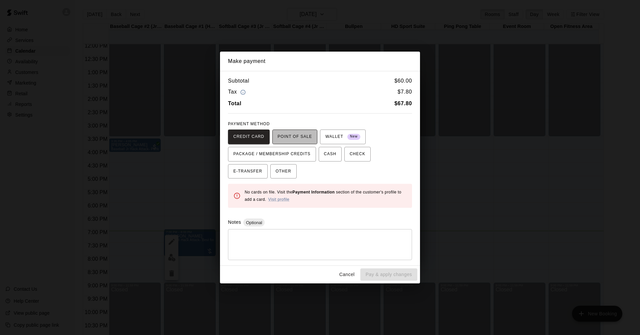
click at [296, 139] on span "POINT OF SALE" at bounding box center [295, 137] width 34 height 11
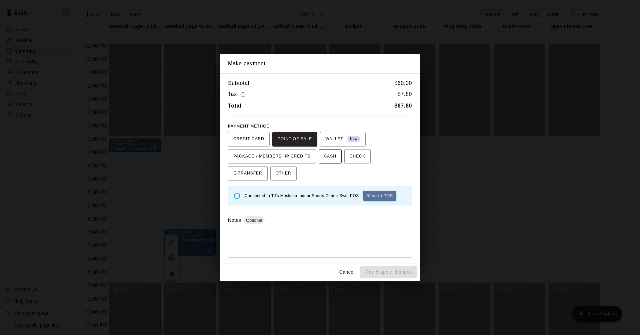
click at [327, 159] on span "CASH" at bounding box center [330, 156] width 12 height 11
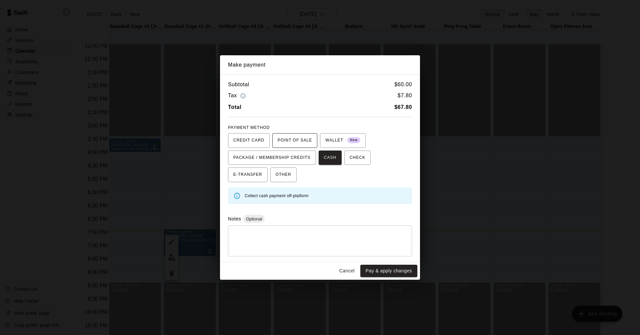
drag, startPoint x: 290, startPoint y: 138, endPoint x: 294, endPoint y: 138, distance: 3.3
click at [291, 138] on span "POINT OF SALE" at bounding box center [295, 140] width 34 height 11
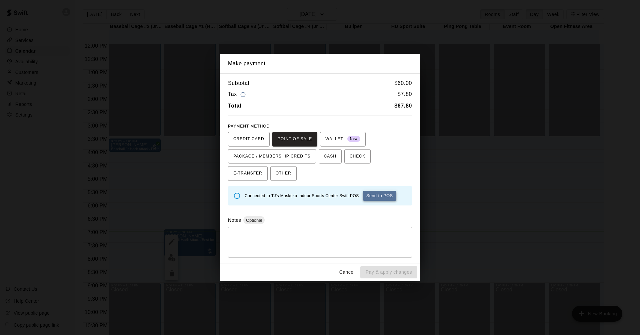
click at [380, 194] on button "Send to POS" at bounding box center [379, 196] width 33 height 10
click at [351, 274] on button "Cancel" at bounding box center [346, 272] width 21 height 12
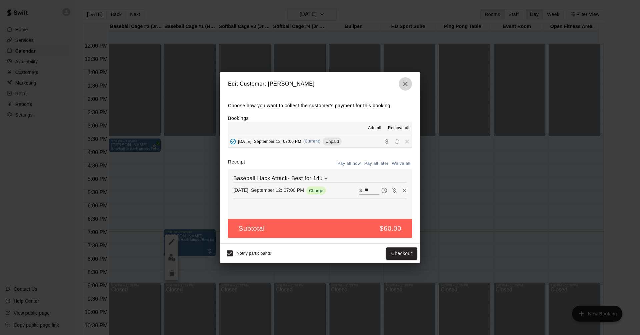
click at [404, 83] on icon "button" at bounding box center [405, 84] width 5 height 5
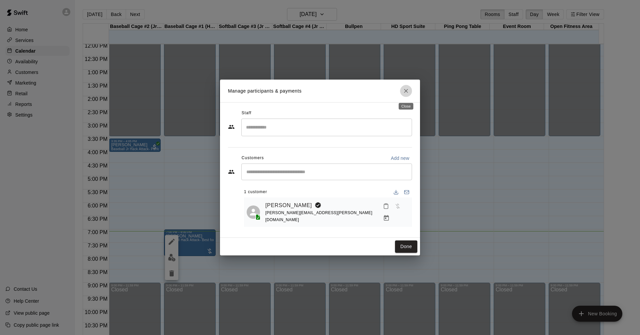
click at [408, 92] on icon "Close" at bounding box center [405, 91] width 7 height 7
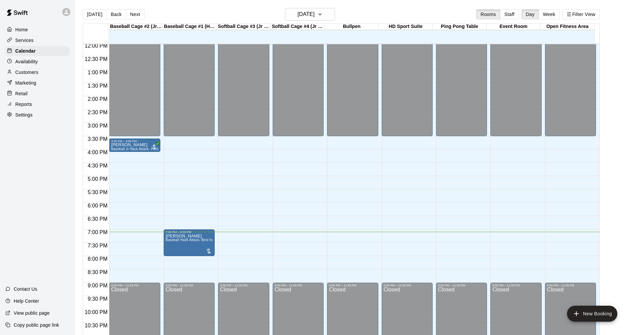
click at [32, 99] on div "Retail" at bounding box center [37, 94] width 64 height 10
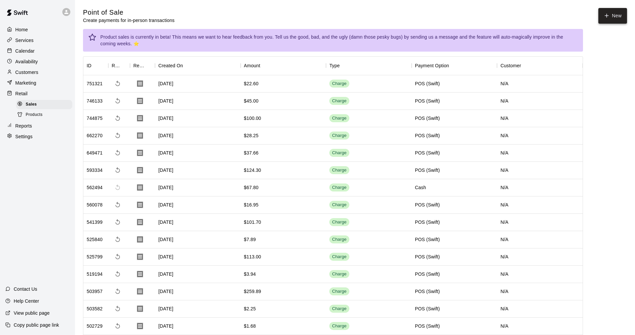
click at [619, 20] on button "New" at bounding box center [612, 16] width 29 height 16
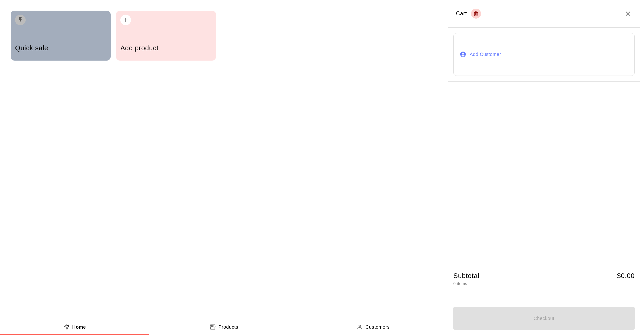
click at [86, 40] on div "Quick sale" at bounding box center [60, 49] width 91 height 24
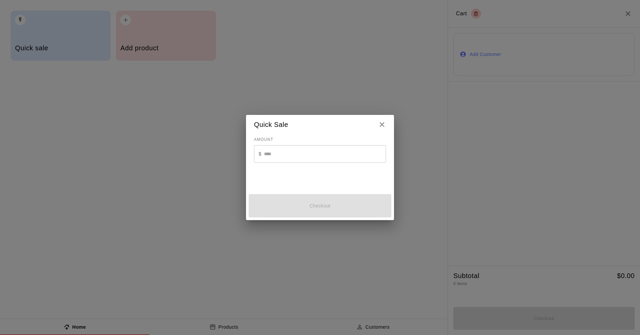
click at [318, 152] on input "text" at bounding box center [325, 154] width 122 height 18
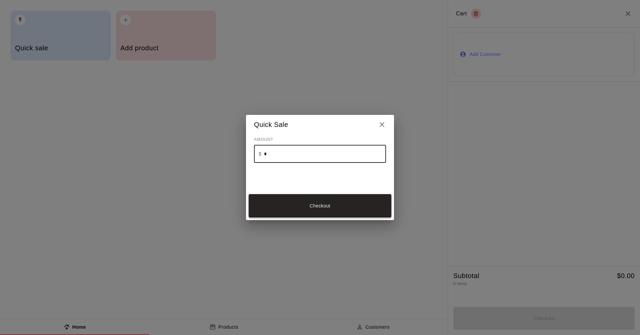
type input "*"
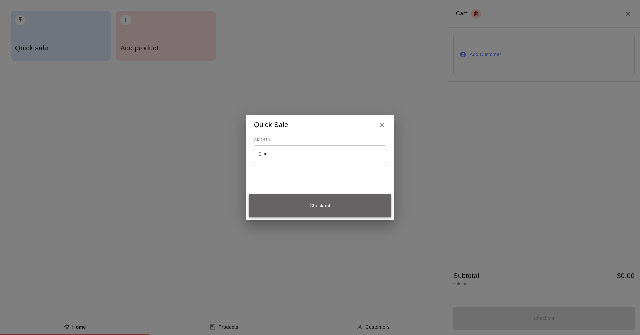
click at [334, 199] on button "Checkout" at bounding box center [320, 205] width 143 height 23
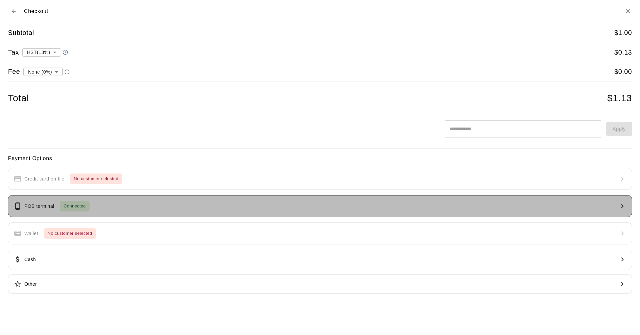
click at [41, 208] on p "POS terminal" at bounding box center [39, 206] width 30 height 7
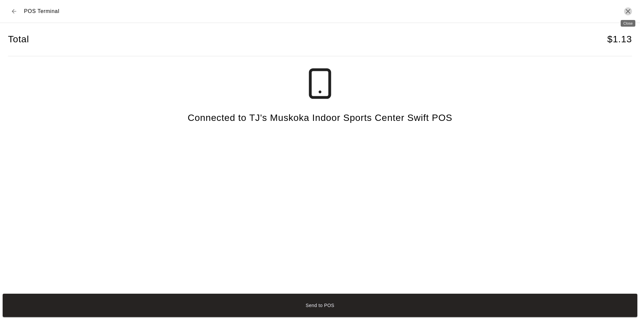
click at [628, 11] on icon "Close" at bounding box center [627, 11] width 5 height 5
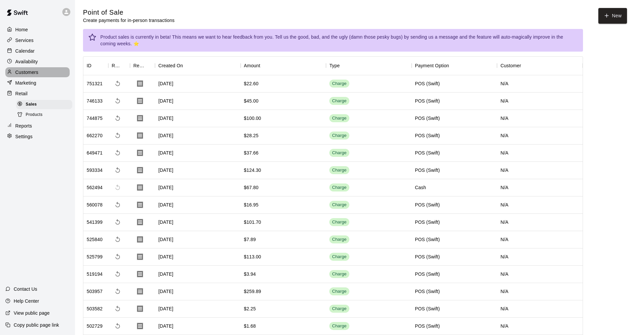
click at [34, 72] on p "Customers" at bounding box center [26, 72] width 23 height 7
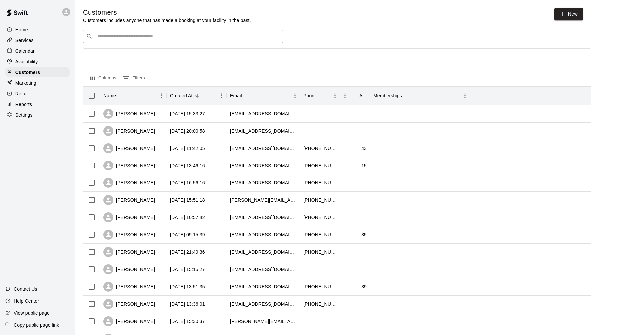
click at [26, 52] on p "Calendar" at bounding box center [24, 51] width 19 height 7
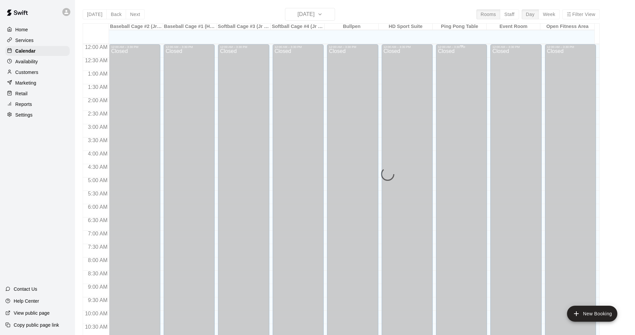
scroll to position [321, 0]
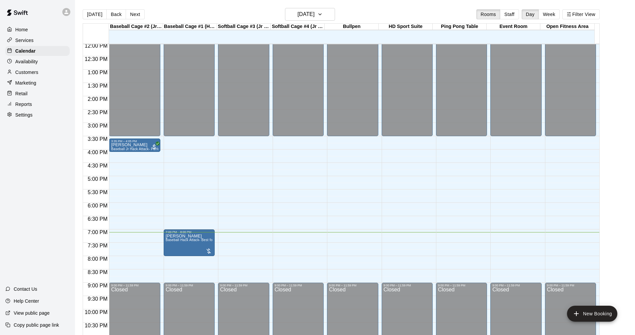
click at [624, 153] on main "[DATE] Back [DATE][DATE] Rooms Staff Day Week Filter View Baseball Cage #2 (Jr …" at bounding box center [355, 175] width 554 height 335
click at [196, 240] on span "Baseball Hack Attack- Best for 14u +" at bounding box center [195, 240] width 58 height 4
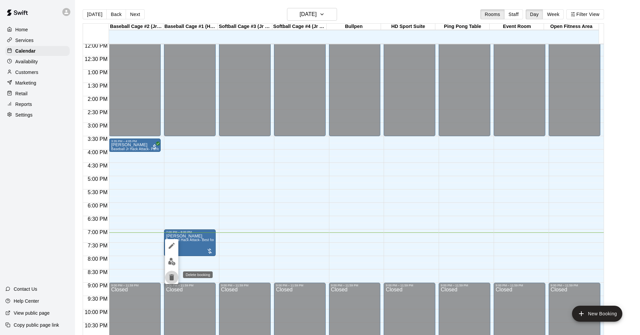
click at [169, 279] on icon "delete" at bounding box center [172, 278] width 8 height 8
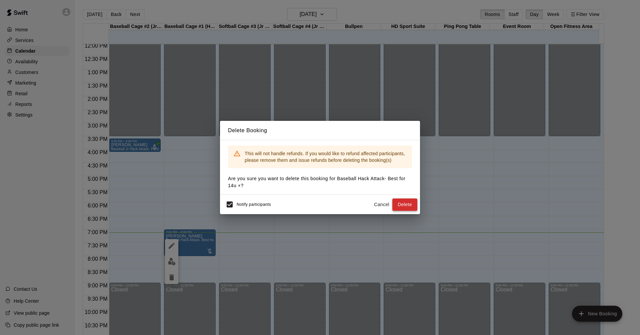
click at [403, 205] on button "Delete" at bounding box center [404, 205] width 25 height 12
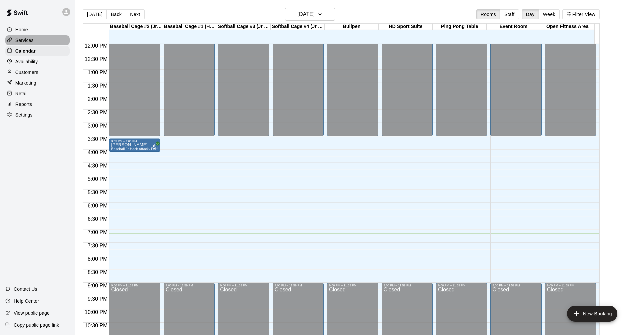
click at [50, 41] on div "Services" at bounding box center [37, 40] width 64 height 10
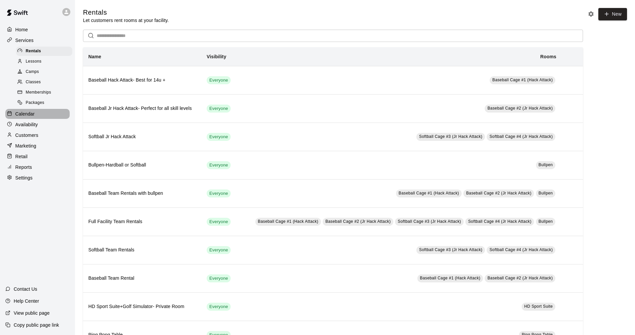
click at [30, 117] on p "Calendar" at bounding box center [24, 114] width 19 height 7
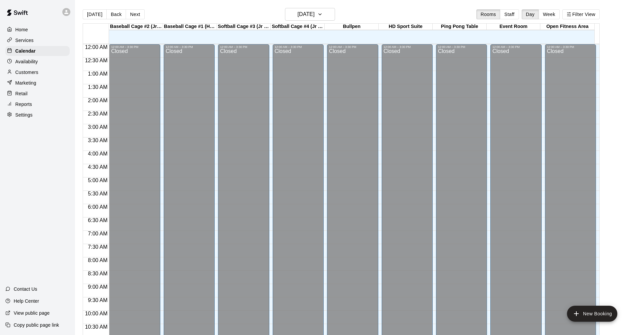
scroll to position [321, 0]
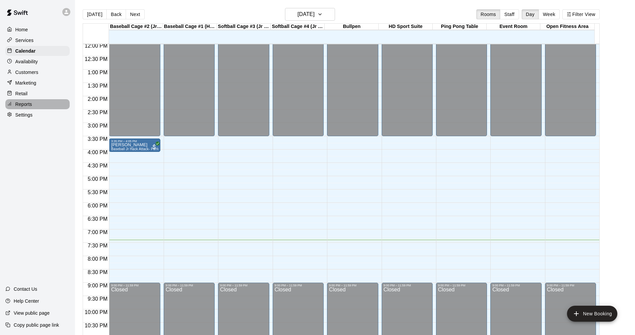
click at [44, 106] on div "Reports" at bounding box center [37, 104] width 64 height 10
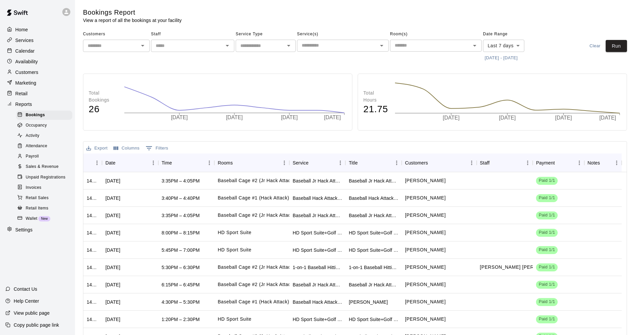
click at [25, 84] on p "Marketing" at bounding box center [25, 83] width 21 height 7
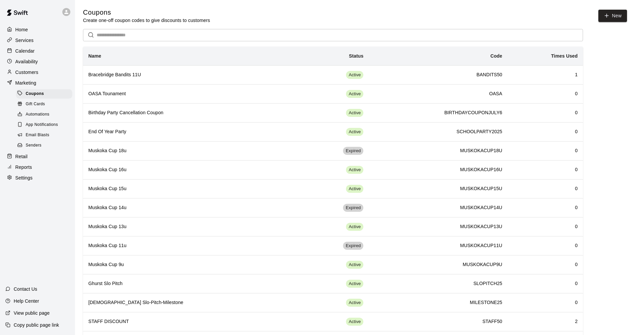
click at [44, 108] on span "Gift Cards" at bounding box center [35, 104] width 19 height 7
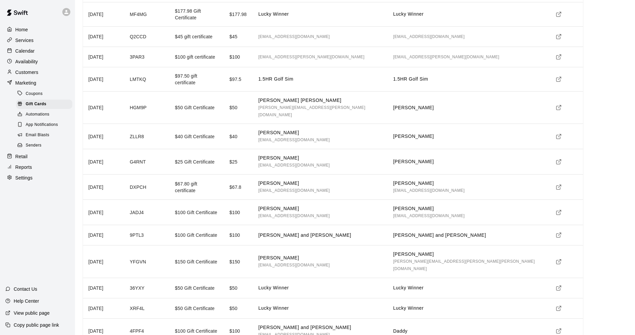
scroll to position [43, 0]
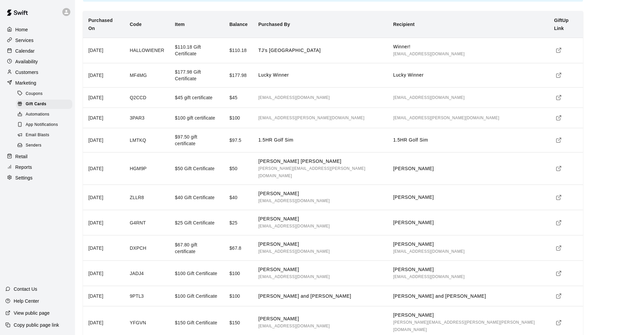
click at [32, 48] on div "Calendar" at bounding box center [37, 51] width 64 height 10
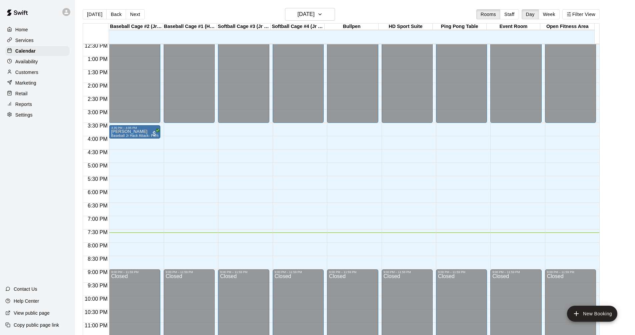
scroll to position [342, 0]
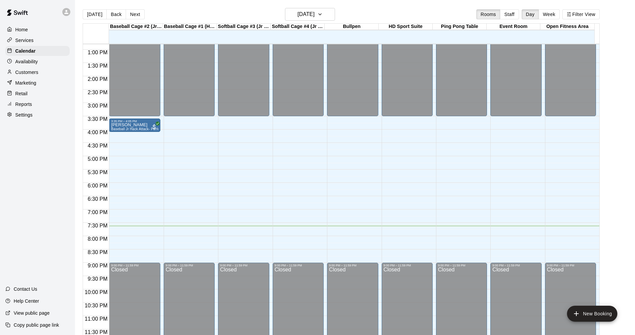
click at [302, 6] on main "[DATE] Back [DATE][DATE] Rooms Staff Day Week Filter View Baseball Cage #2 (Jr …" at bounding box center [355, 173] width 560 height 346
click at [304, 8] on button "[DATE]" at bounding box center [310, 14] width 50 height 13
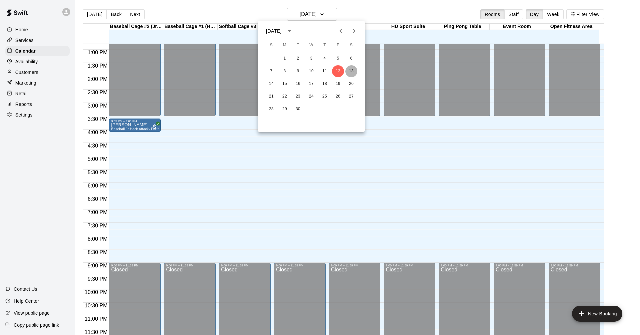
click at [355, 74] on button "13" at bounding box center [351, 71] width 12 height 12
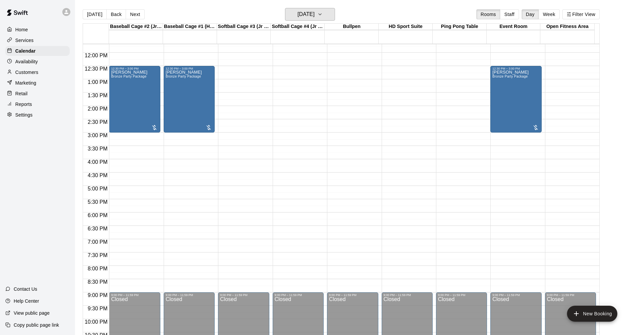
scroll to position [242, 0]
